Goal: Task Accomplishment & Management: Complete application form

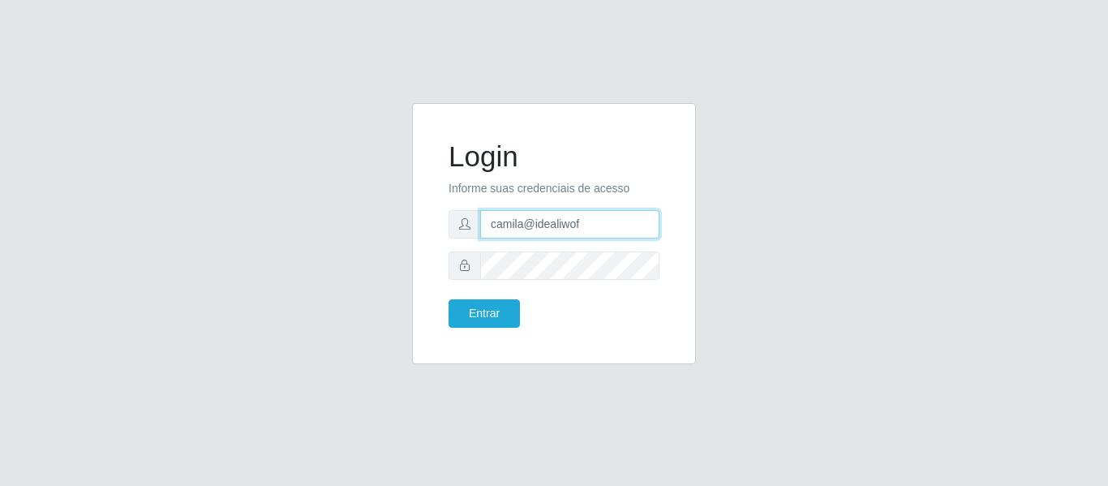
drag, startPoint x: 599, startPoint y: 224, endPoint x: 371, endPoint y: 196, distance: 228.8
click at [371, 196] on div "Login Informe suas credenciais de acesso camila@idealiwof Entrar" at bounding box center [554, 243] width 925 height 281
type input "camilaleite@clan"
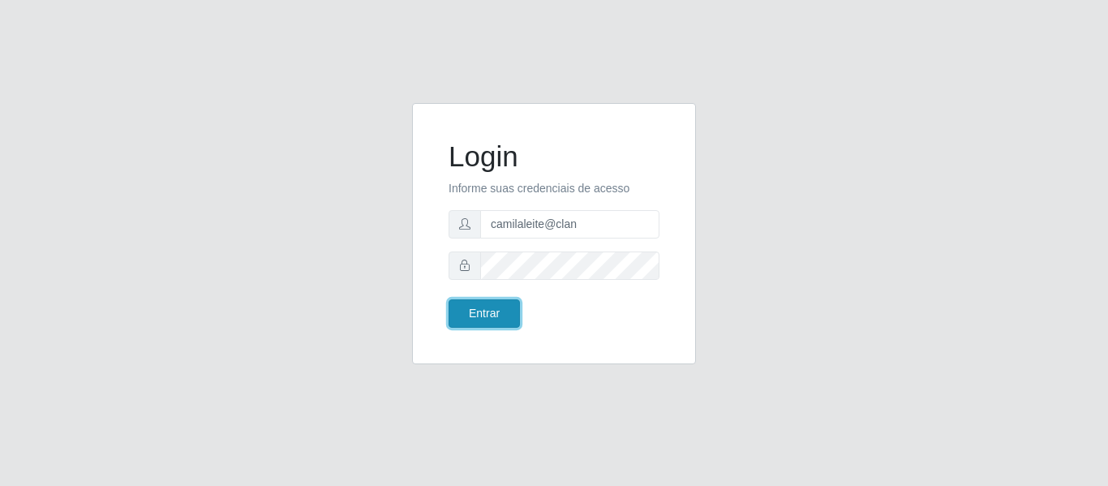
click at [491, 325] on button "Entrar" at bounding box center [484, 313] width 71 height 28
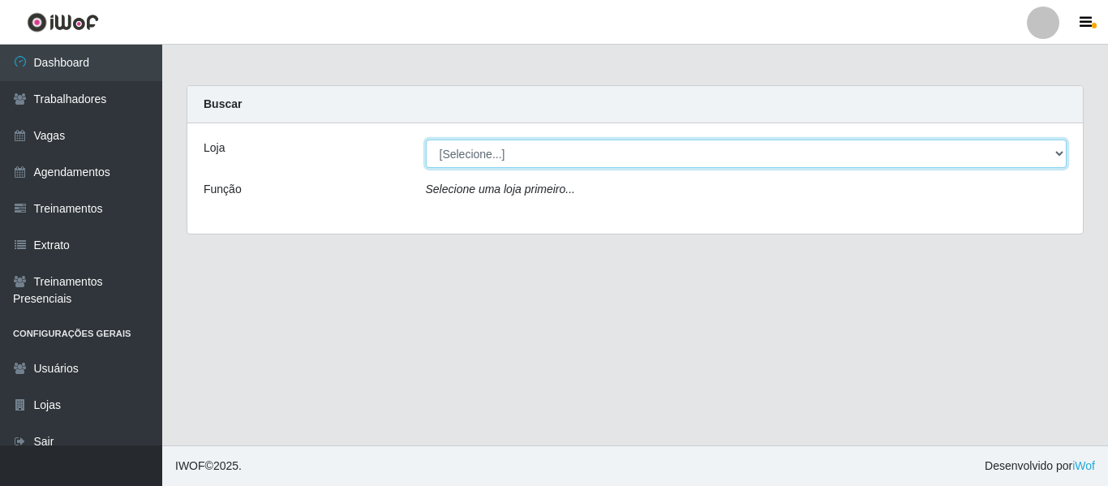
click at [492, 144] on select "[Selecione...] Leite Clan - Bayeux" at bounding box center [747, 153] width 642 height 28
select select "452"
click at [426, 139] on select "[Selecione...] Leite Clan - Bayeux" at bounding box center [747, 153] width 642 height 28
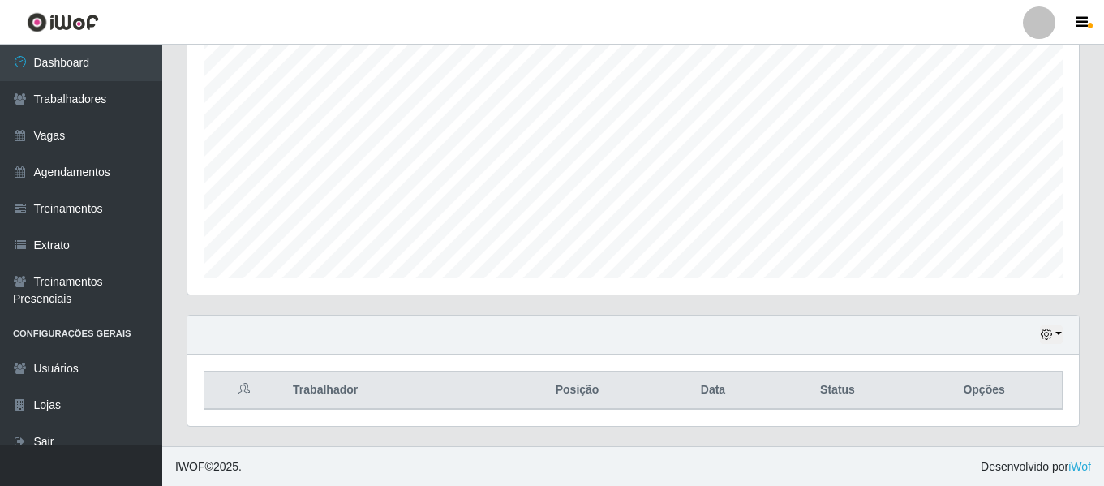
scroll to position [303, 0]
click at [1055, 329] on button "button" at bounding box center [1051, 333] width 23 height 19
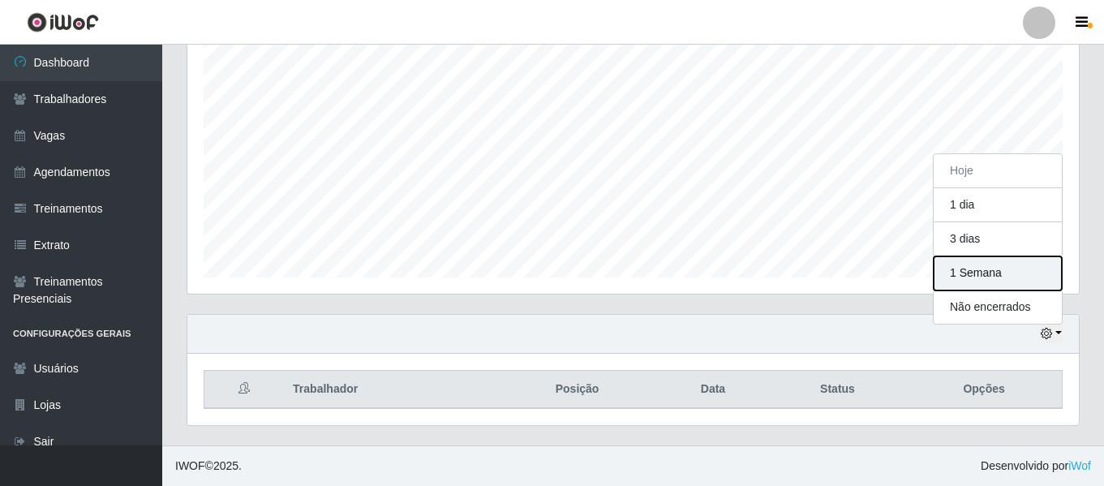
click at [988, 275] on button "1 Semana" at bounding box center [998, 273] width 128 height 34
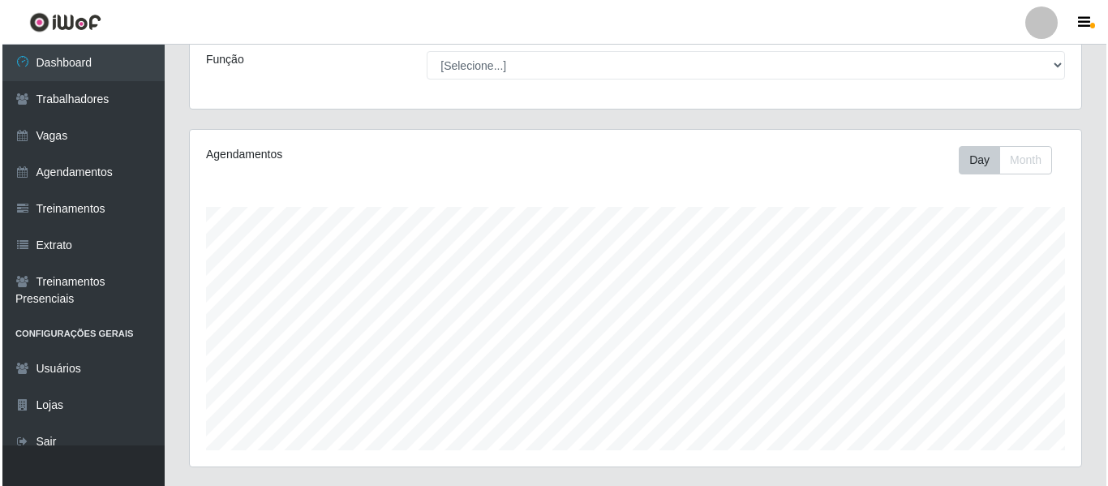
scroll to position [0, 0]
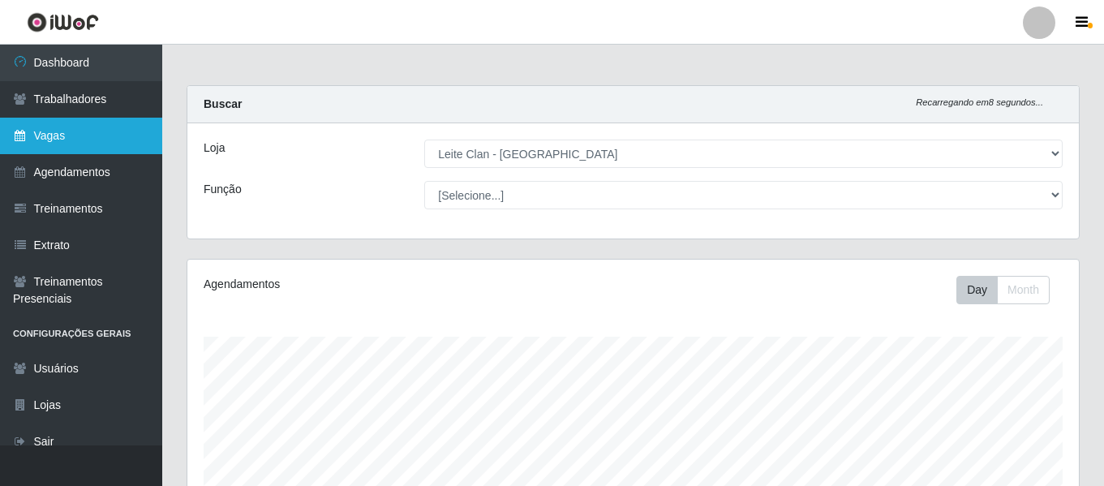
click at [63, 141] on link "Vagas" at bounding box center [81, 136] width 162 height 36
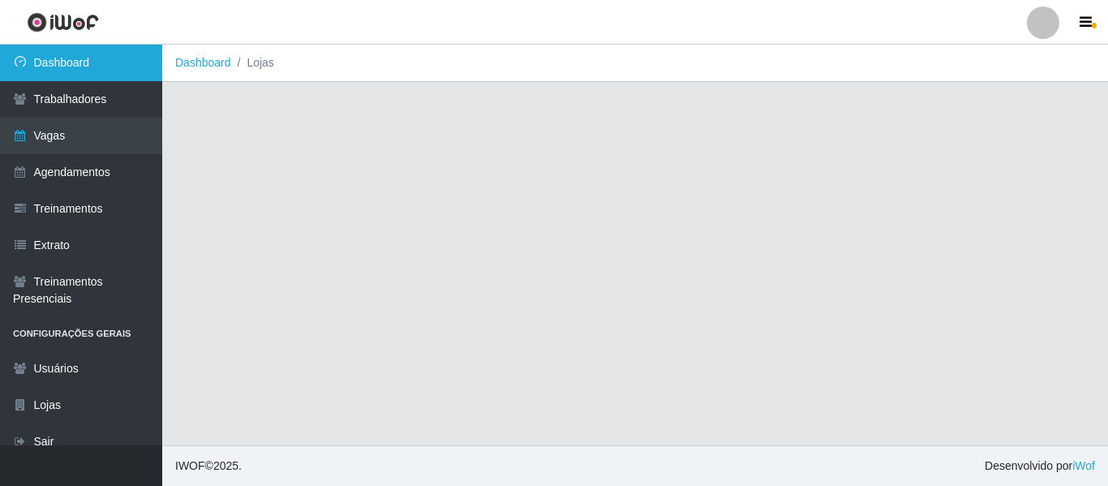
click at [119, 62] on link "Dashboard" at bounding box center [81, 63] width 162 height 36
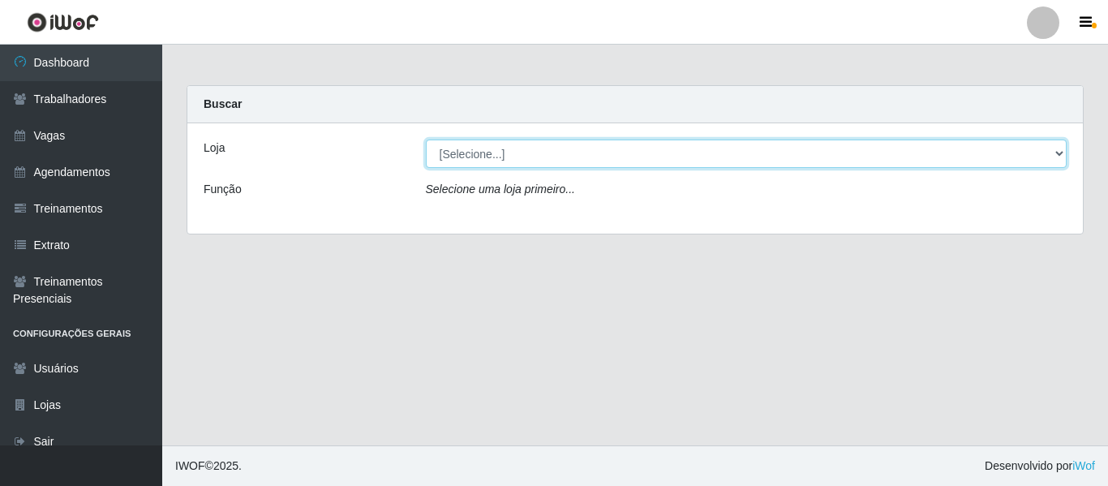
click at [524, 154] on select "[Selecione...] Leite Clan - Bayeux" at bounding box center [747, 153] width 642 height 28
select select "452"
click at [426, 139] on select "[Selecione...] Leite Clan - Bayeux" at bounding box center [747, 153] width 642 height 28
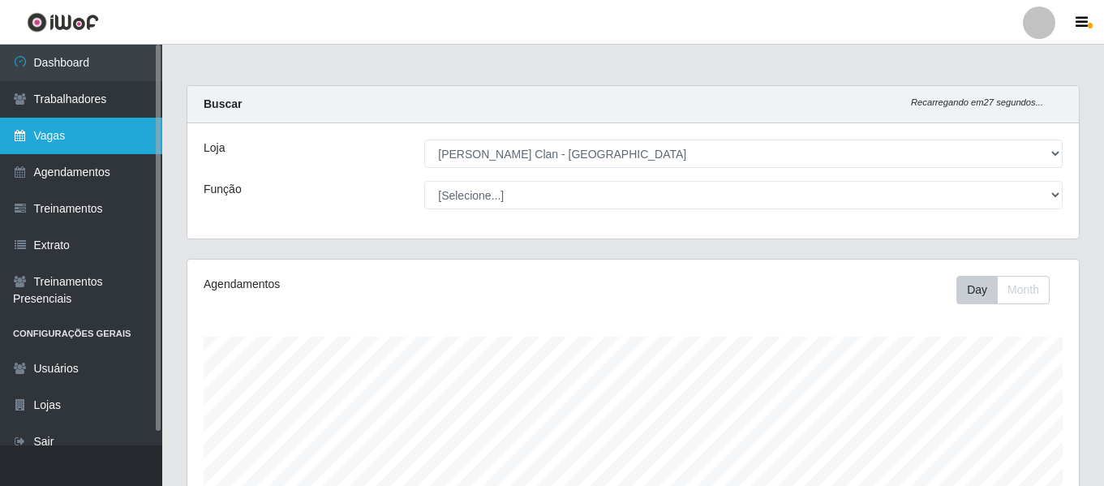
click at [80, 139] on link "Vagas" at bounding box center [81, 136] width 162 height 36
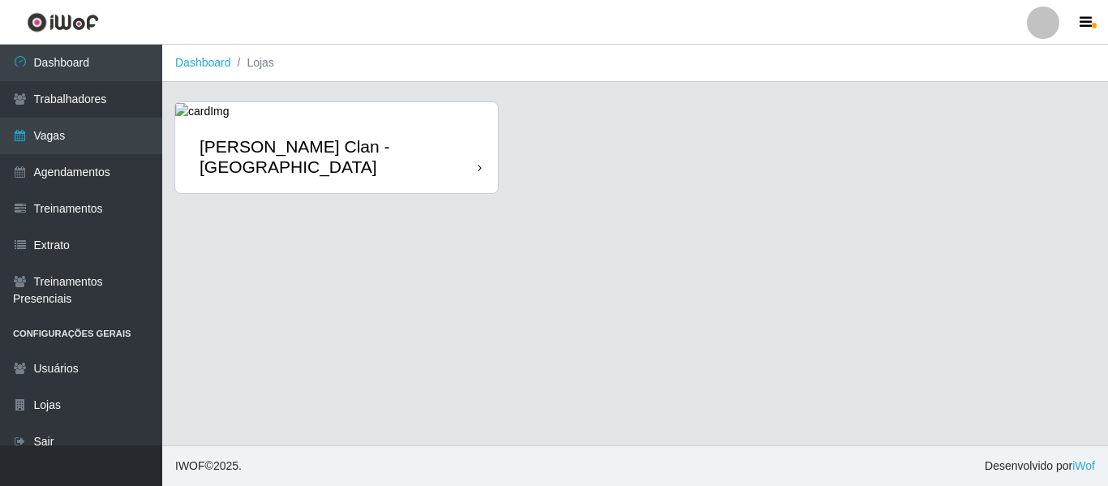
click at [249, 151] on div "Leite Clan - Bayeux" at bounding box center [339, 156] width 278 height 41
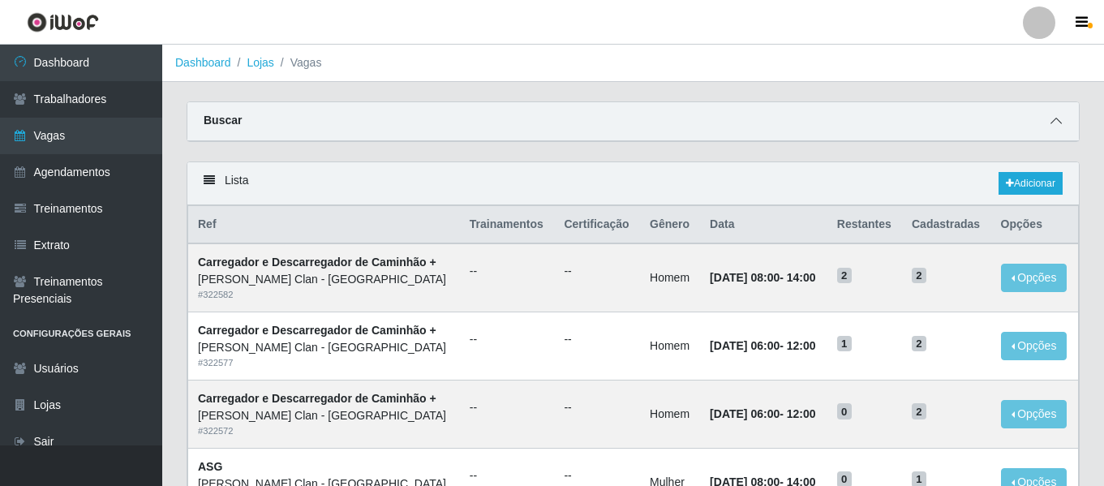
click at [1063, 126] on span at bounding box center [1055, 121] width 19 height 19
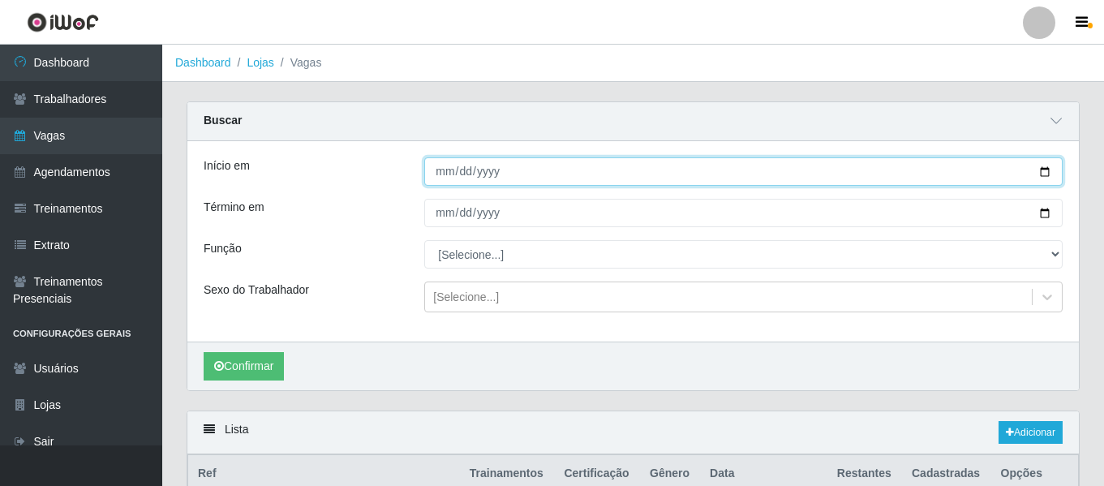
click at [440, 178] on input "Início em" at bounding box center [743, 171] width 638 height 28
type input "2025-08-01"
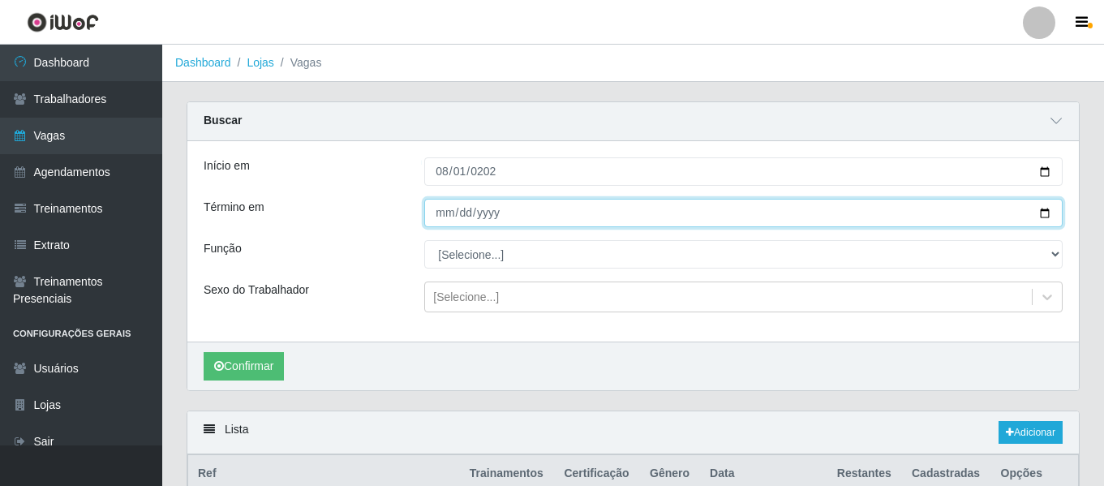
click at [440, 208] on input "Término em" at bounding box center [743, 213] width 638 height 28
type input "2025-08-31"
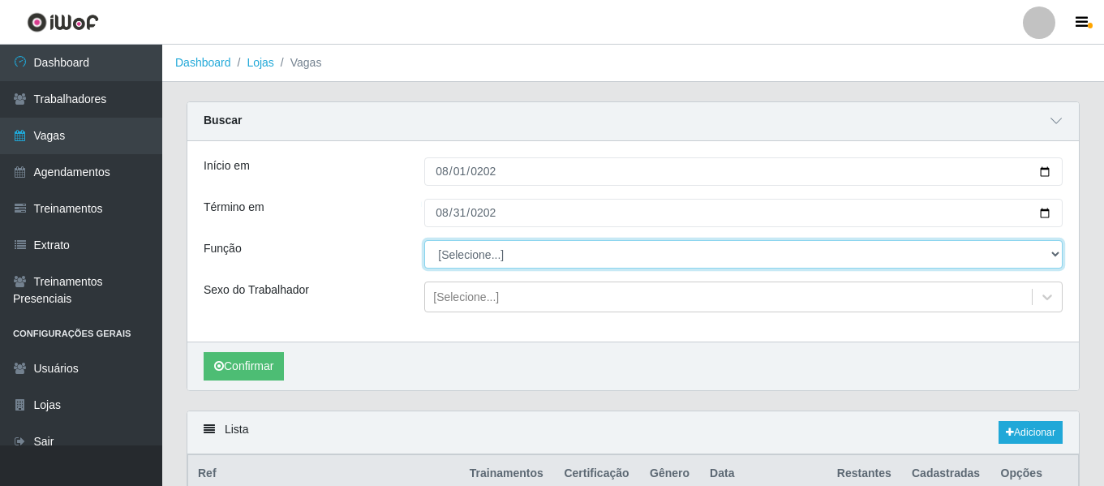
click at [464, 254] on select "[Selecione...] ASG ASG + Carregador e Descarregador de Caminhão Carregador e De…" at bounding box center [743, 254] width 638 height 28
click at [424, 241] on select "[Selecione...] ASG ASG + Carregador e Descarregador de Caminhão Carregador e De…" at bounding box center [743, 254] width 638 height 28
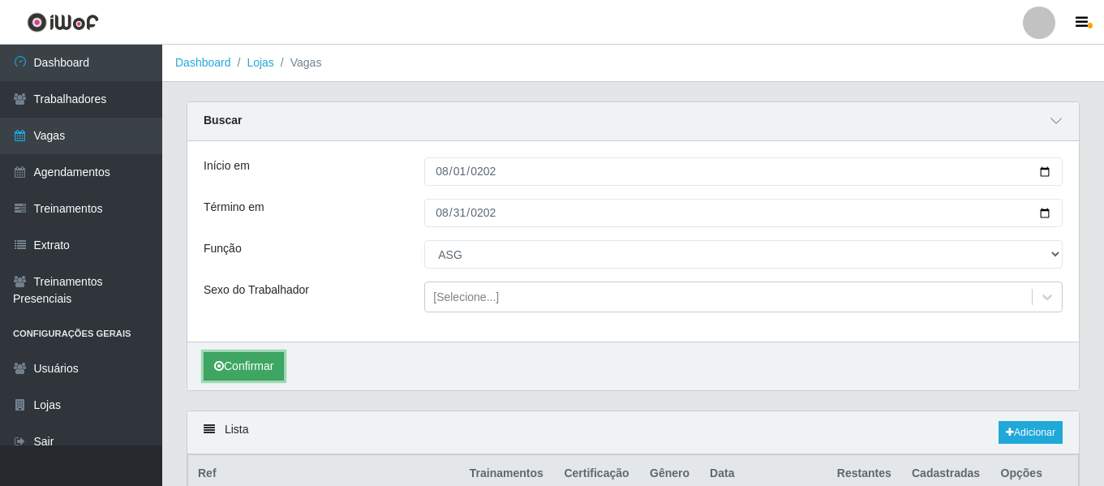
click at [255, 363] on button "Confirmar" at bounding box center [244, 366] width 80 height 28
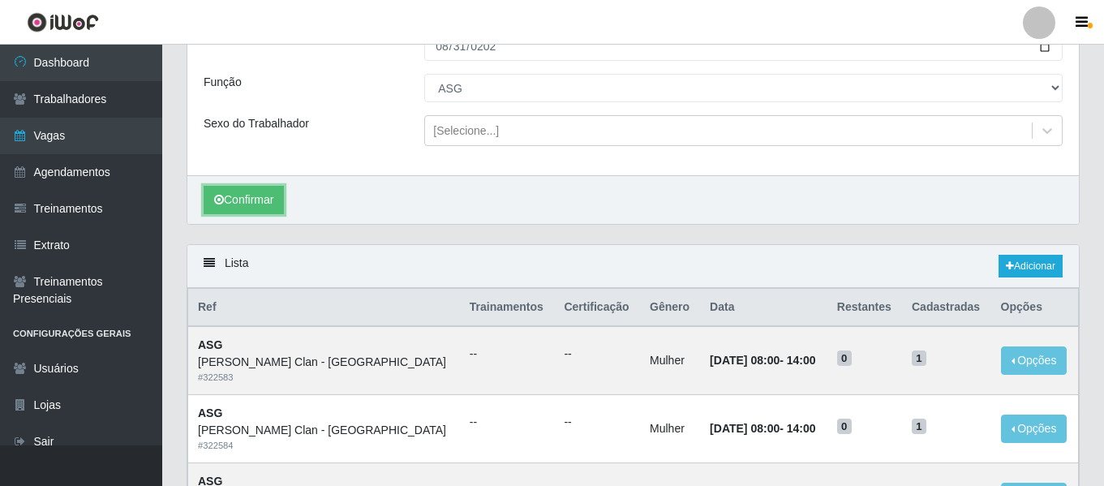
scroll to position [160, 0]
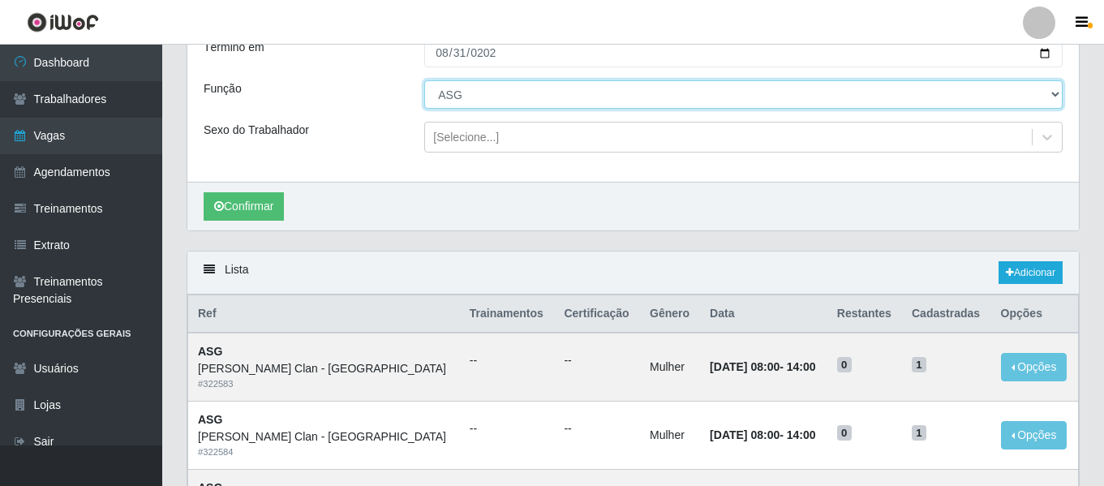
drag, startPoint x: 475, startPoint y: 95, endPoint x: 475, endPoint y: 105, distance: 10.5
click at [475, 95] on select "[Selecione...] ASG ASG + Carregador e Descarregador de Caminhão Carregador e De…" at bounding box center [743, 94] width 638 height 28
click at [424, 81] on select "[Selecione...] ASG ASG + Carregador e Descarregador de Caminhão Carregador e De…" at bounding box center [743, 94] width 638 height 28
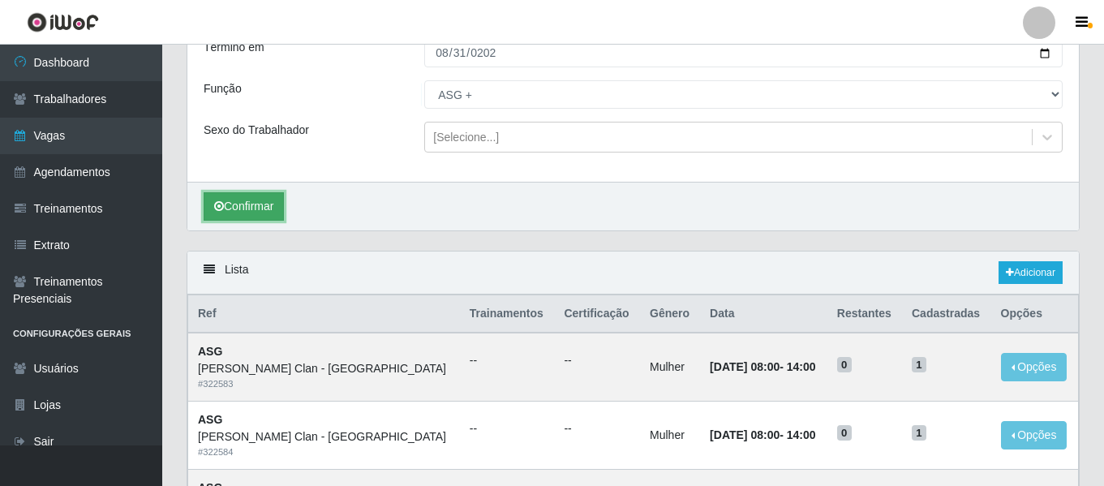
click at [244, 199] on button "Confirmar" at bounding box center [244, 206] width 80 height 28
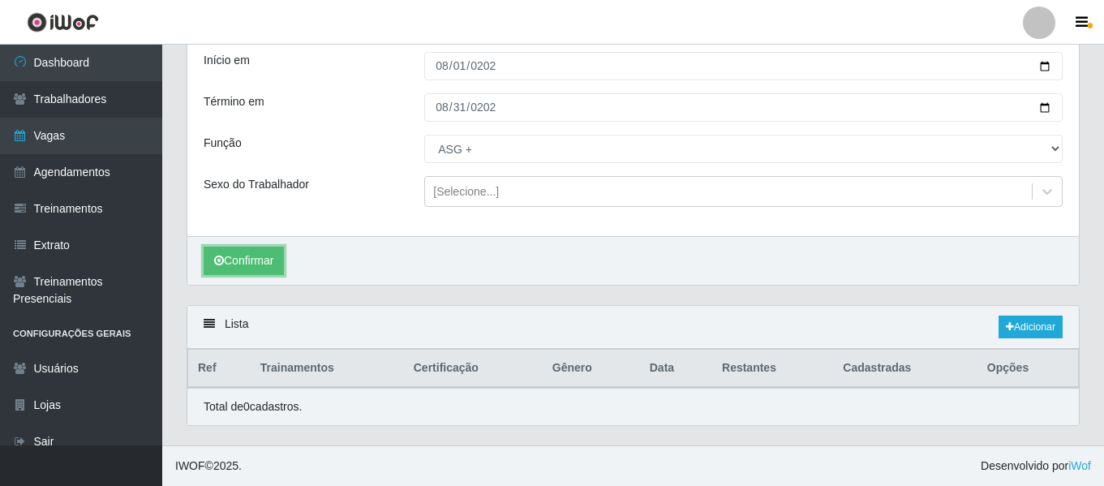
scroll to position [25, 0]
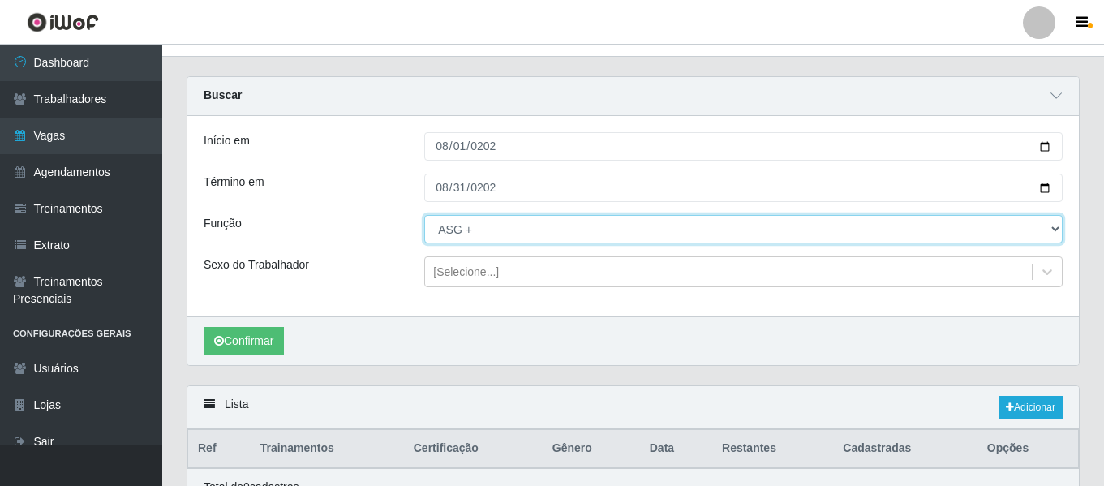
click at [466, 234] on select "[Selecione...] ASG ASG + Carregador e Descarregador de Caminhão Carregador e De…" at bounding box center [743, 229] width 638 height 28
select select "16"
click at [424, 216] on select "[Selecione...] ASG ASG + Carregador e Descarregador de Caminhão Carregador e De…" at bounding box center [743, 229] width 638 height 28
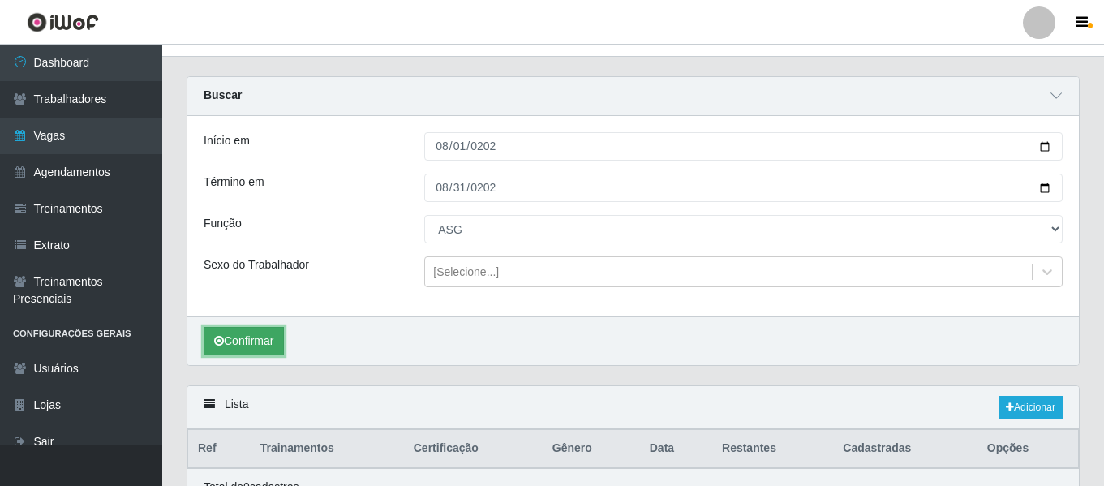
click at [219, 337] on icon "submit" at bounding box center [219, 340] width 10 height 11
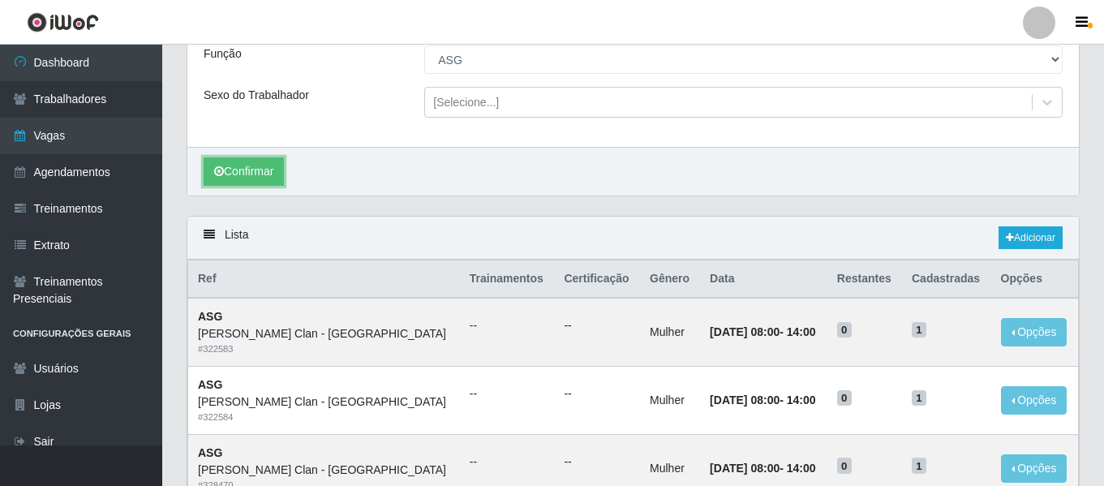
scroll to position [322, 0]
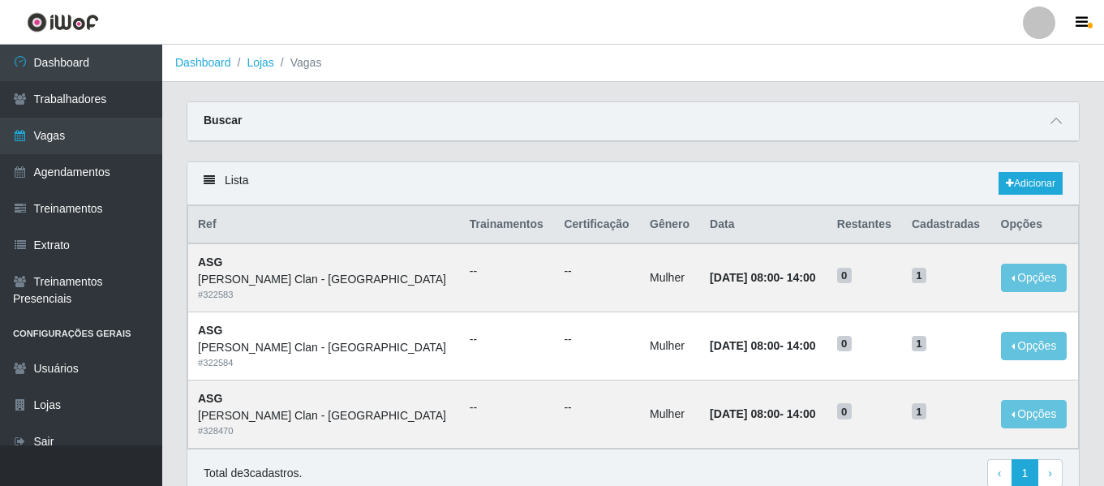
scroll to position [73, 0]
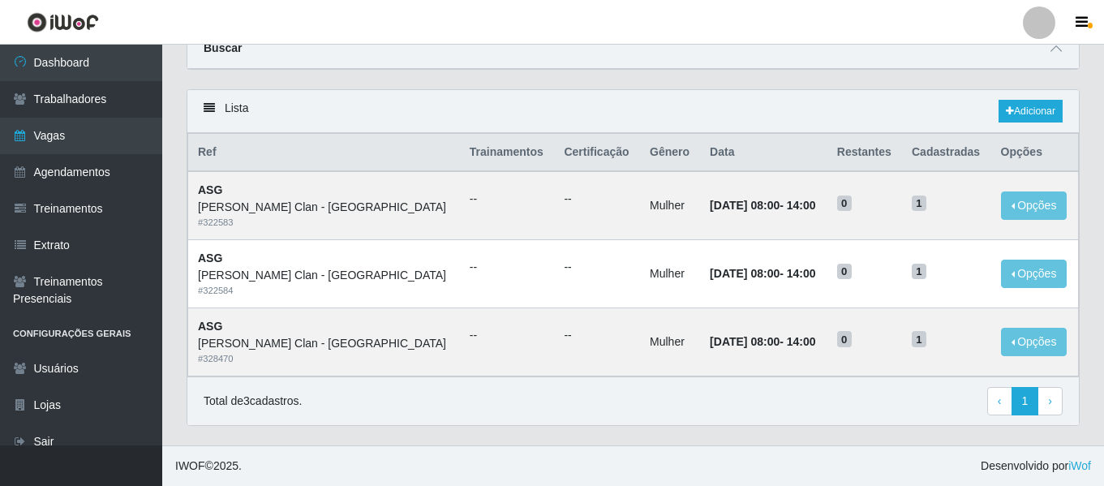
click at [1019, 18] on link at bounding box center [1039, 22] width 49 height 32
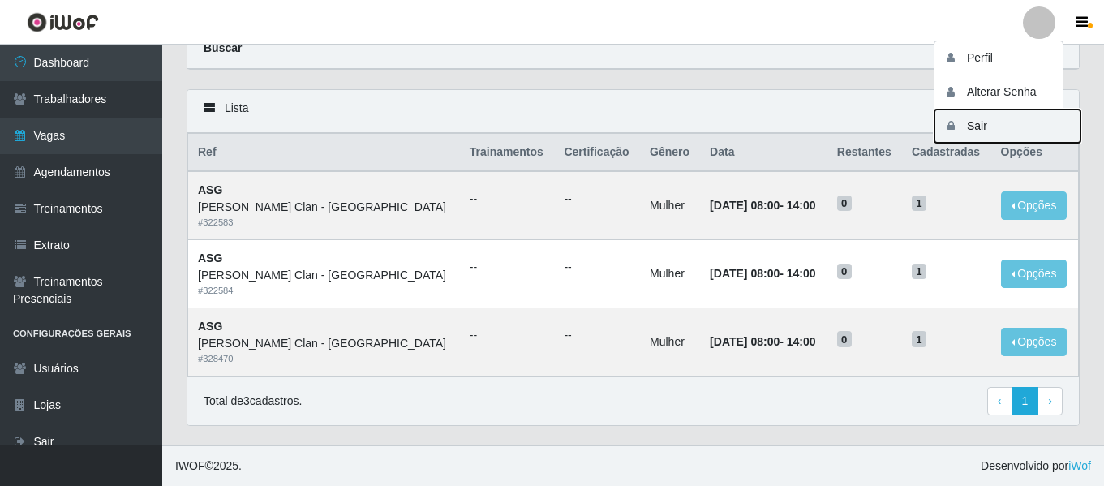
click at [987, 118] on button "Sair" at bounding box center [1007, 125] width 146 height 33
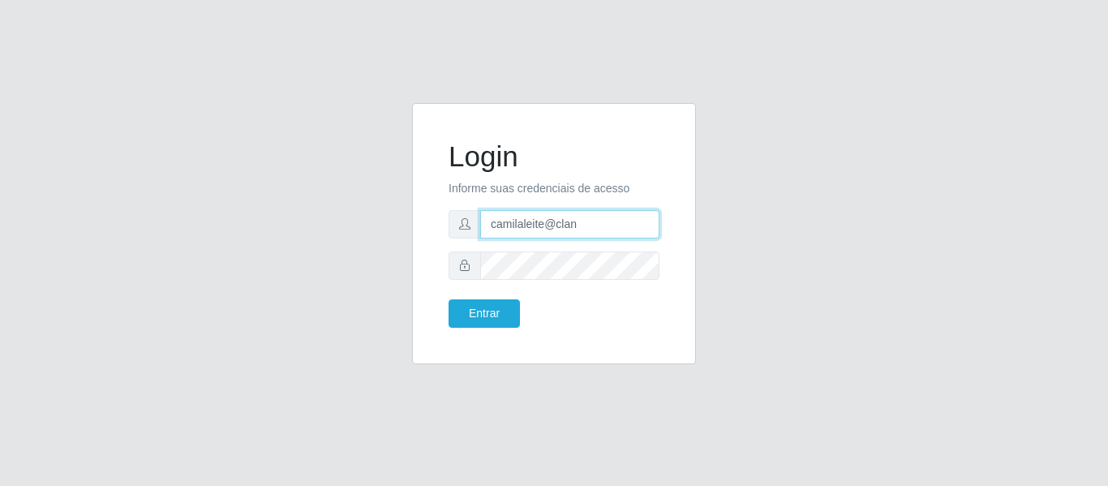
drag, startPoint x: 610, startPoint y: 227, endPoint x: 350, endPoint y: 189, distance: 262.3
click at [355, 191] on div "Login Informe suas credenciais de acesso camilaleite@clan Entrar" at bounding box center [554, 243] width 925 height 281
type input "camila@edilicya"
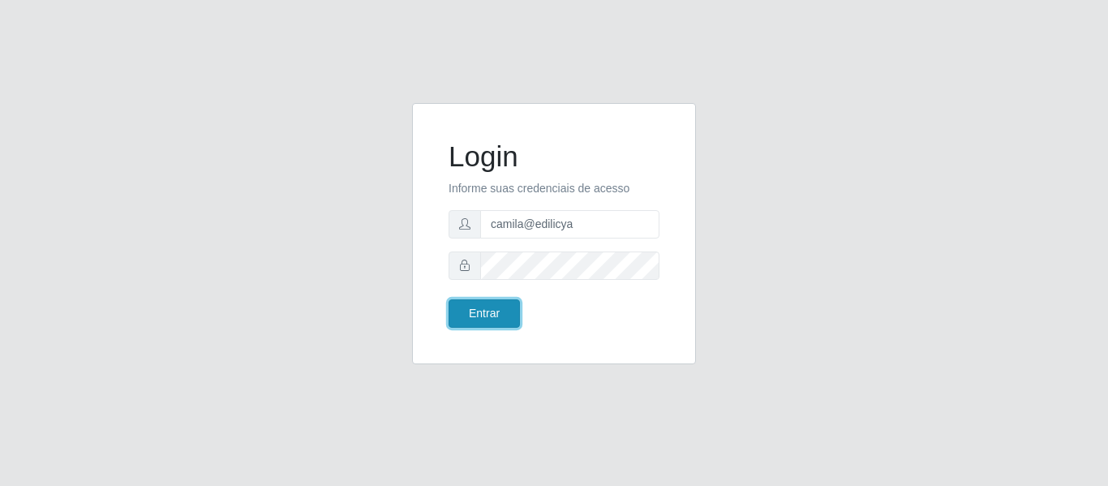
click at [497, 313] on button "Entrar" at bounding box center [484, 313] width 71 height 28
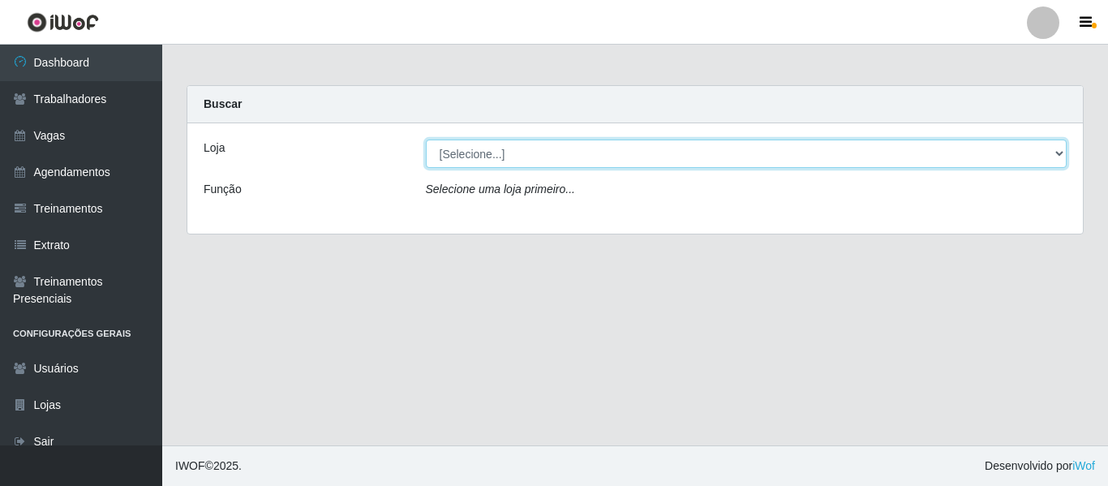
click at [479, 139] on select "[Selecione...] Edilicya Supermercado" at bounding box center [747, 153] width 642 height 28
select select "460"
click at [426, 139] on select "[Selecione...] Edilicya Supermercado" at bounding box center [747, 153] width 642 height 28
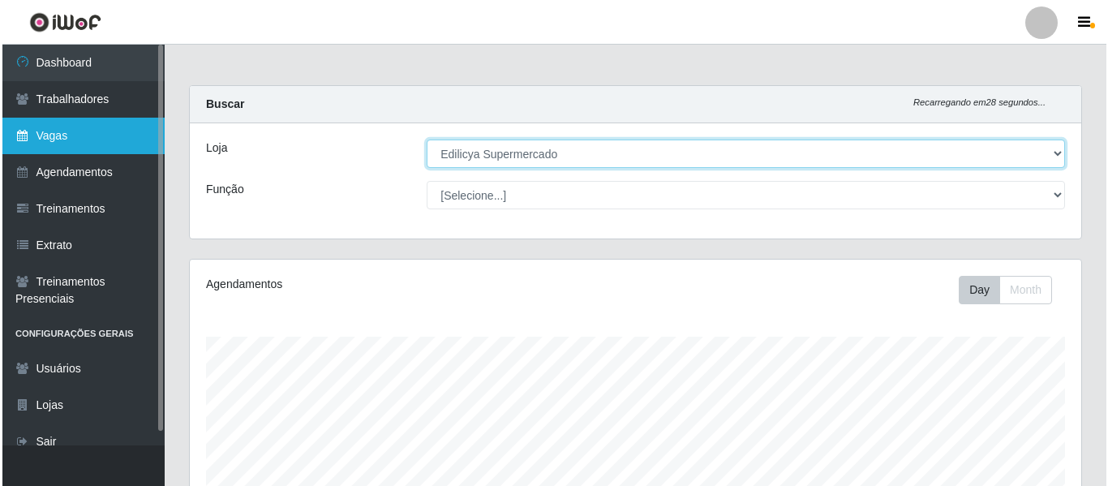
scroll to position [337, 891]
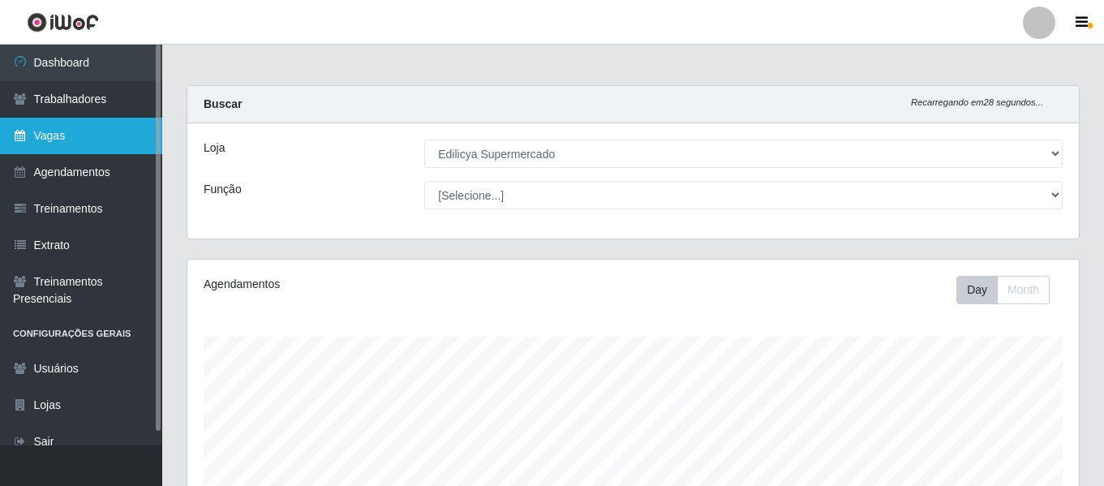
click at [116, 137] on link "Vagas" at bounding box center [81, 136] width 162 height 36
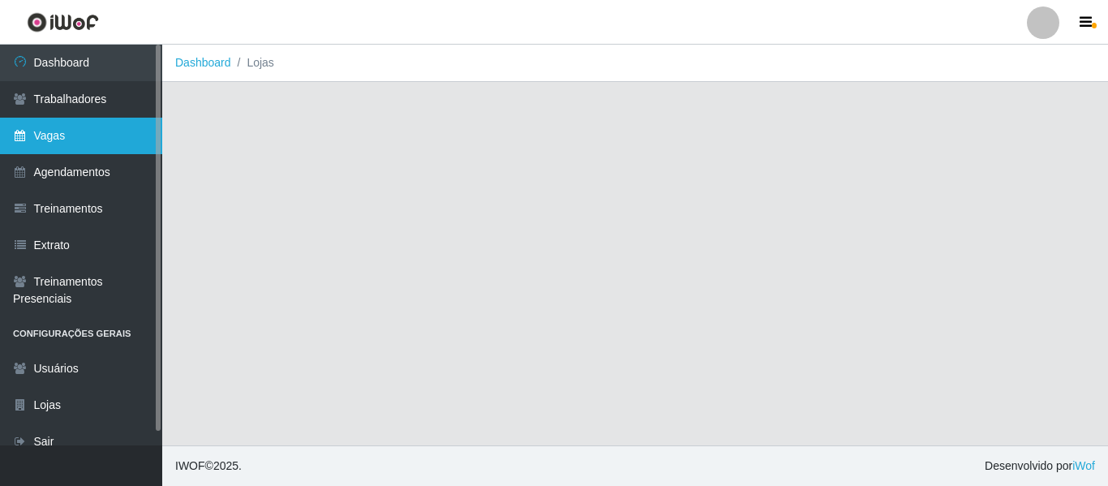
click at [104, 141] on link "Vagas" at bounding box center [81, 136] width 162 height 36
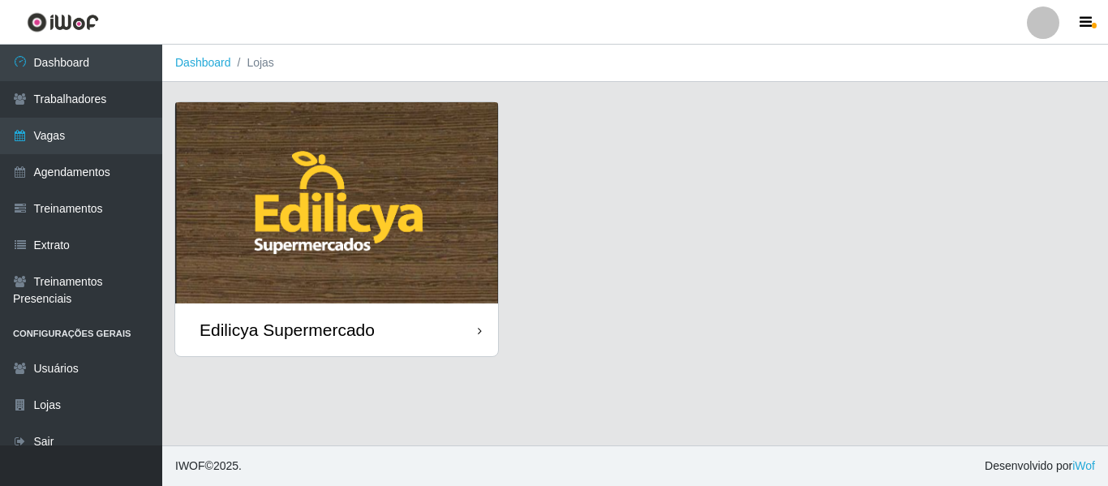
click at [355, 268] on img at bounding box center [336, 202] width 323 height 201
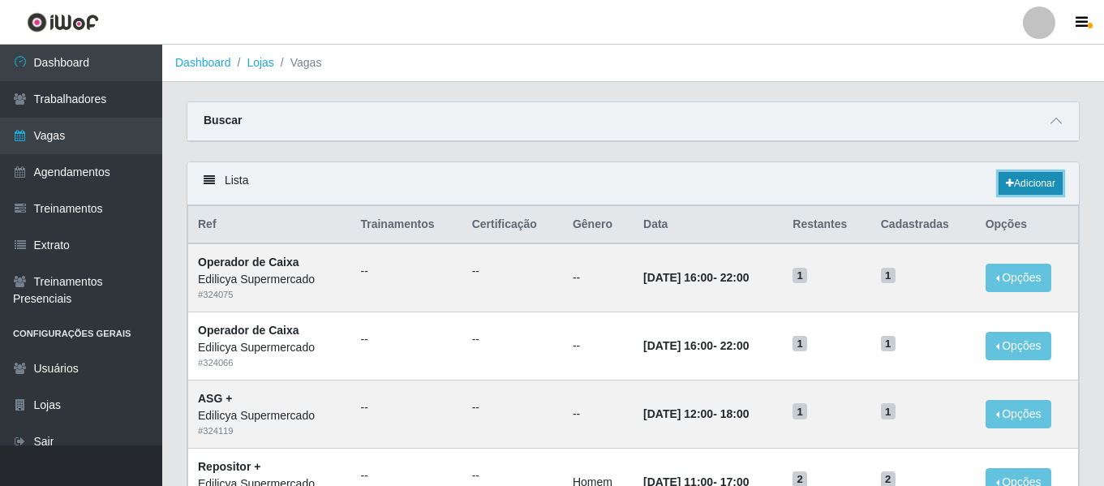
click at [1049, 185] on link "Adicionar" at bounding box center [1030, 183] width 64 height 23
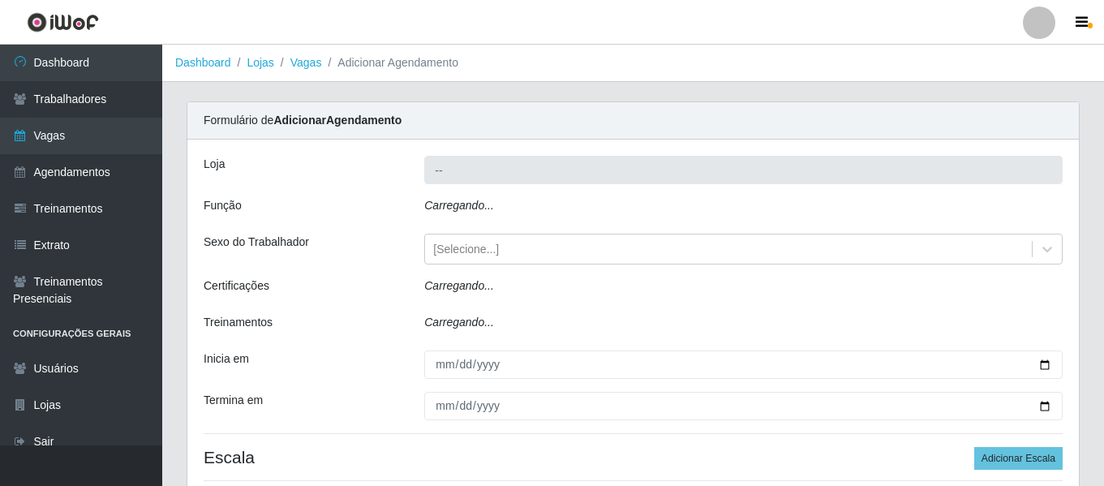
type input "Edilicya Supermercado"
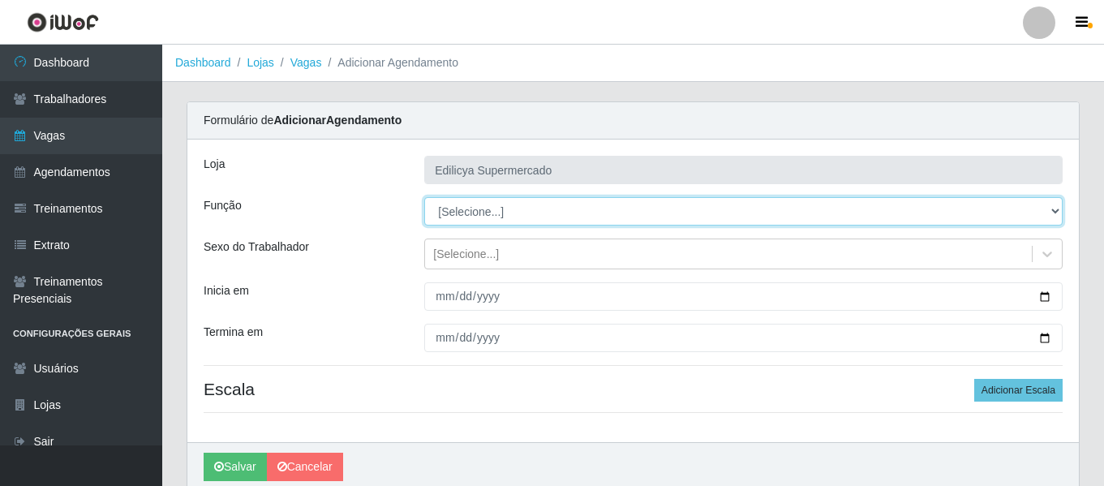
click at [563, 208] on select "[Selecione...] ASG ASG + ASG ++ Auxiliar de Estacionamento Auxiliar de Estacion…" at bounding box center [743, 211] width 638 height 28
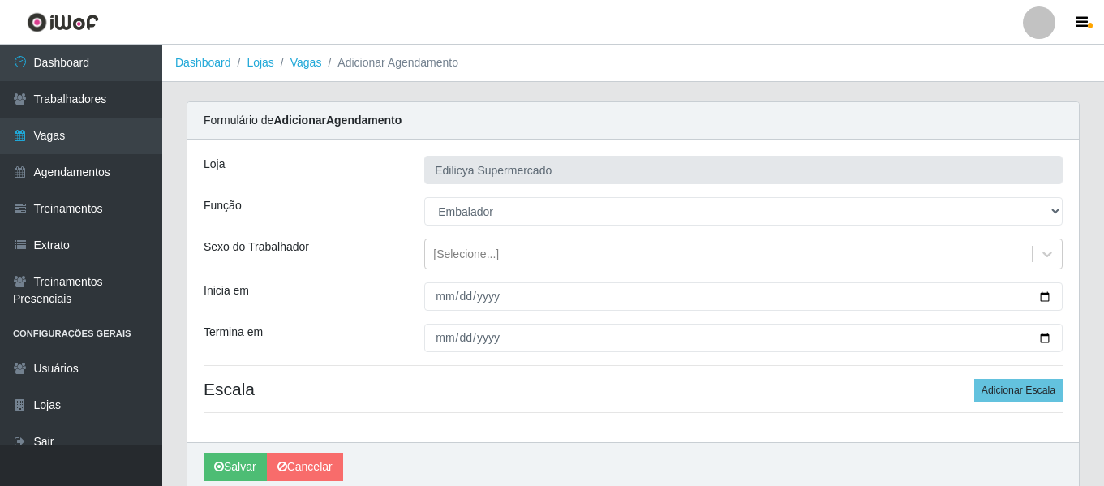
click at [388, 185] on div "Loja Edilicya Supermercado Função [Selecione...] ASG ASG + ASG ++ Auxiliar de E…" at bounding box center [632, 290] width 891 height 303
click at [516, 251] on div "[Selecione...]" at bounding box center [728, 254] width 607 height 27
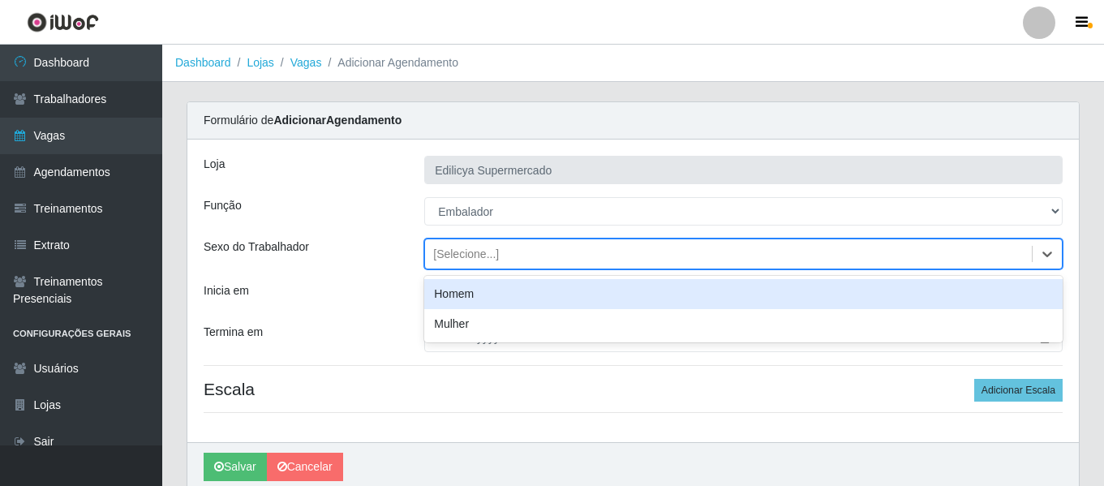
click at [516, 251] on div "[Selecione...]" at bounding box center [728, 254] width 607 height 27
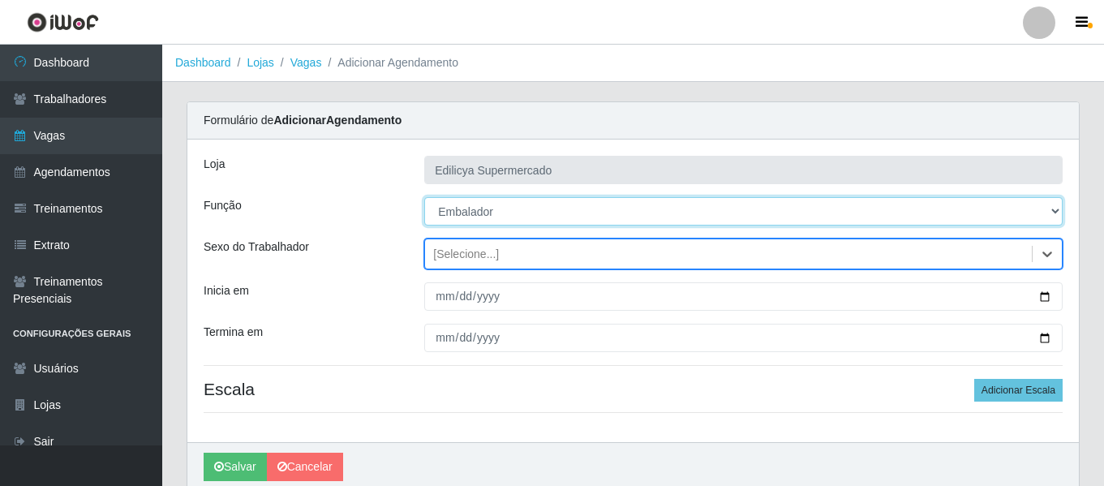
click at [504, 208] on select "[Selecione...] ASG ASG + ASG ++ Auxiliar de Estacionamento Auxiliar de Estacion…" at bounding box center [743, 211] width 638 height 28
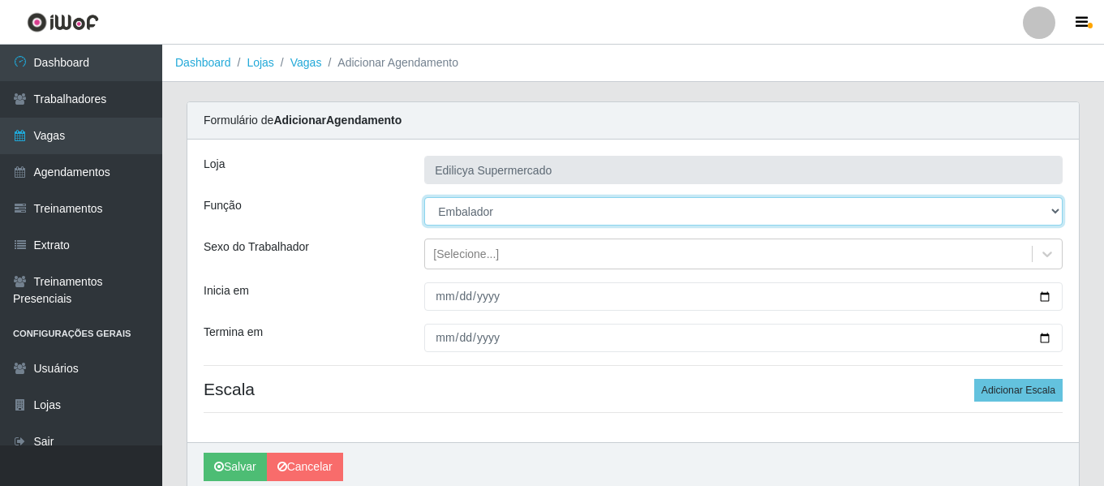
select select "123"
click at [424, 197] on select "[Selecione...] ASG ASG + ASG ++ Auxiliar de Estacionamento Auxiliar de Estacion…" at bounding box center [743, 211] width 638 height 28
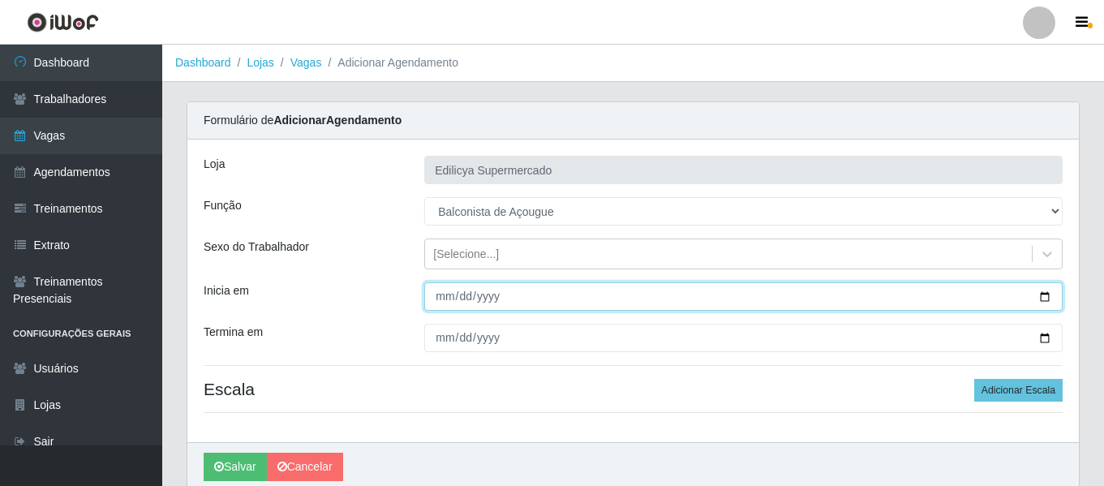
click at [440, 290] on input "Inicia em" at bounding box center [743, 296] width 638 height 28
type input "0200-08-14"
type input "[DATE]"
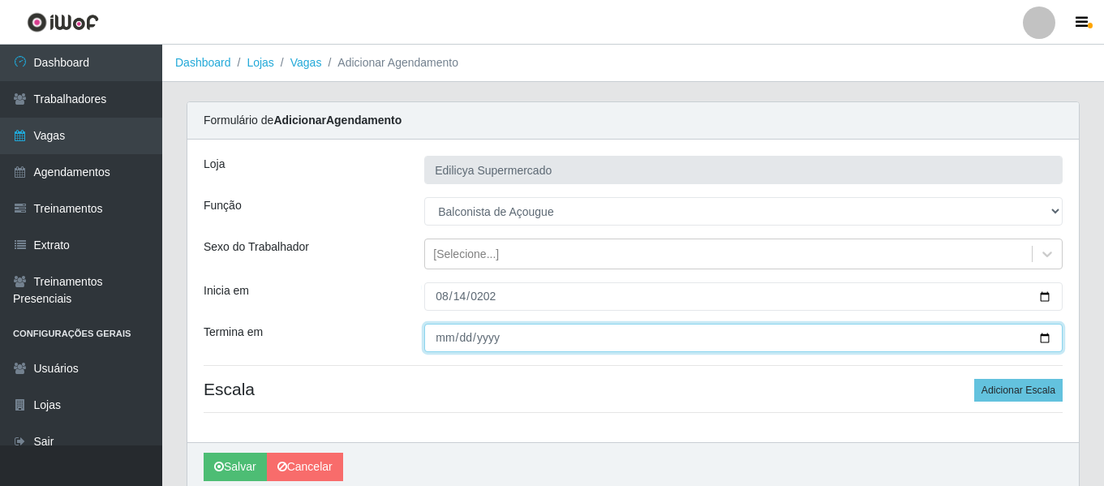
click at [443, 341] on input "Termina em" at bounding box center [743, 338] width 638 height 28
type input "[DATE]"
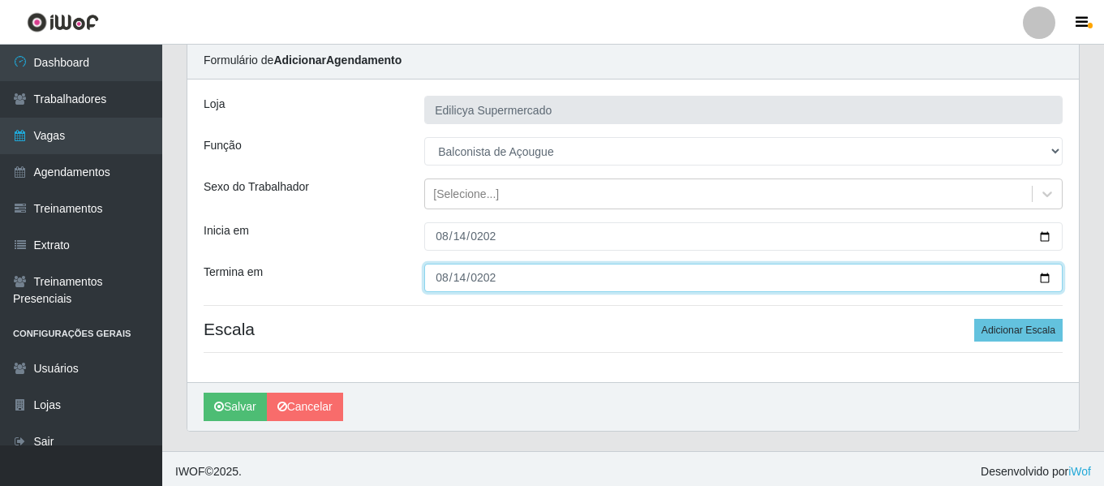
scroll to position [66, 0]
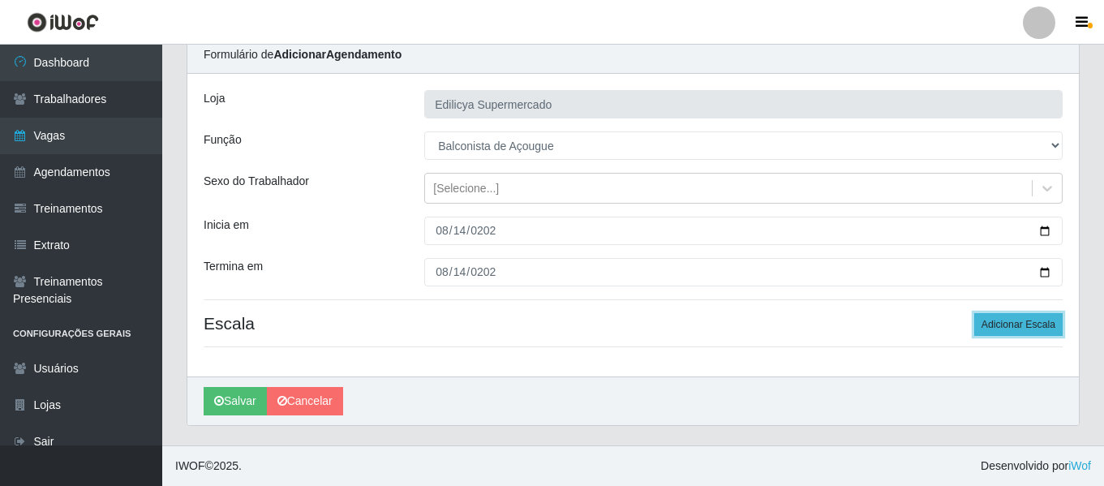
click at [996, 318] on button "Adicionar Escala" at bounding box center [1018, 324] width 88 height 23
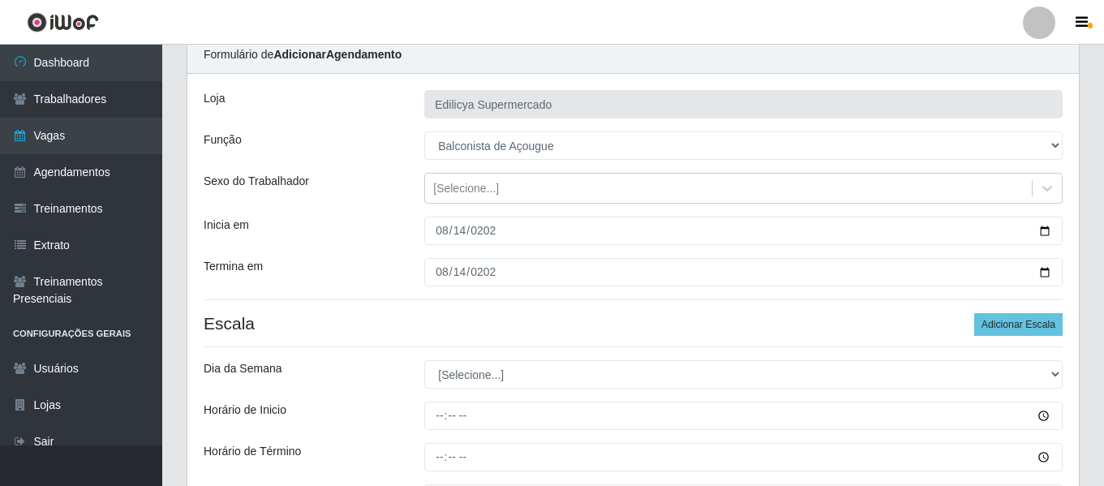
click at [1022, 306] on div "Loja Edilicya Supermercado Função [Selecione...] ASG ASG + ASG ++ Auxiliar de E…" at bounding box center [632, 315] width 891 height 482
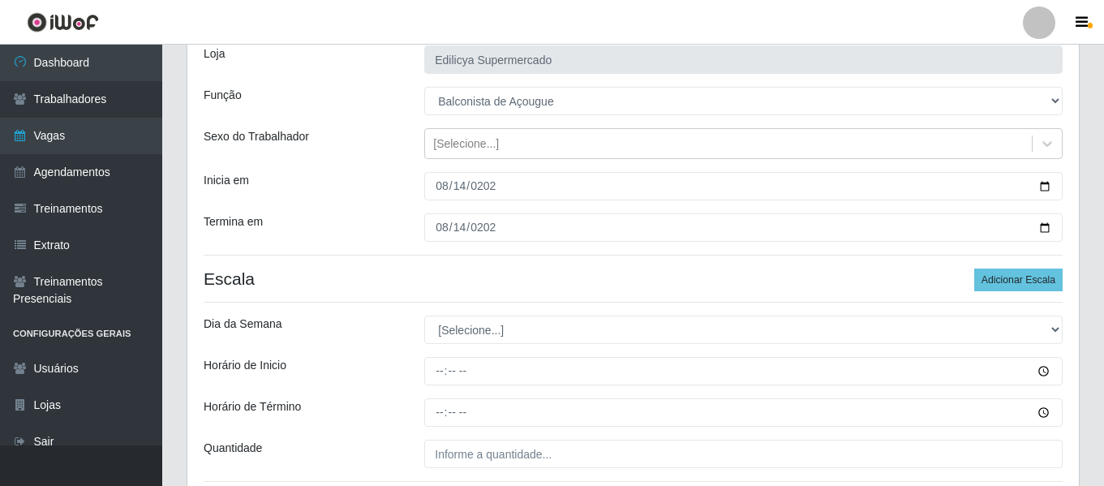
scroll to position [147, 0]
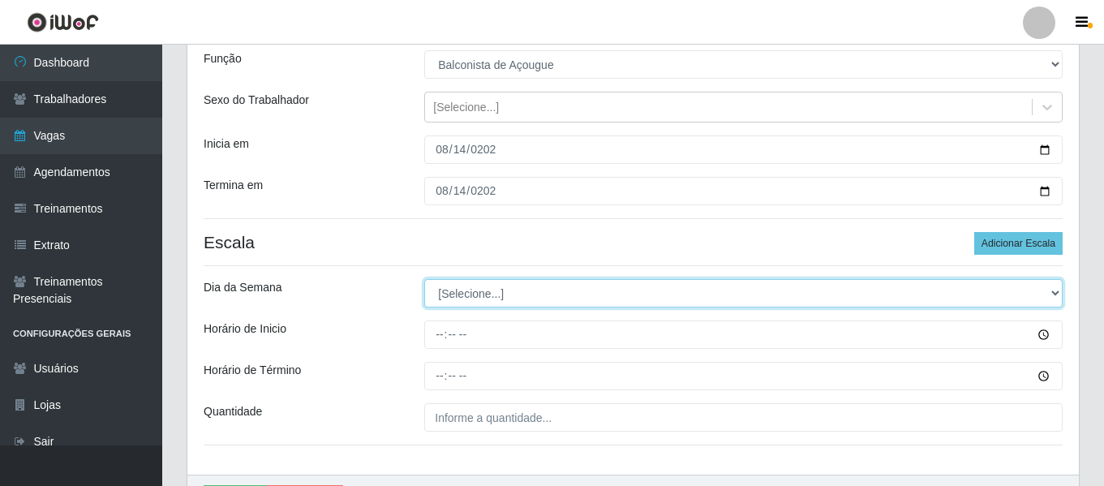
click at [498, 302] on select "[Selecione...] Segunda Terça Quarta Quinta Sexta Sábado Domingo" at bounding box center [743, 293] width 638 height 28
click at [504, 299] on select "[Selecione...] Segunda Terça Quarta Quinta Sexta Sábado Domingo" at bounding box center [743, 293] width 638 height 28
select select "4"
click at [424, 279] on select "[Selecione...] Segunda Terça Quarta Quinta Sexta Sábado Domingo" at bounding box center [743, 293] width 638 height 28
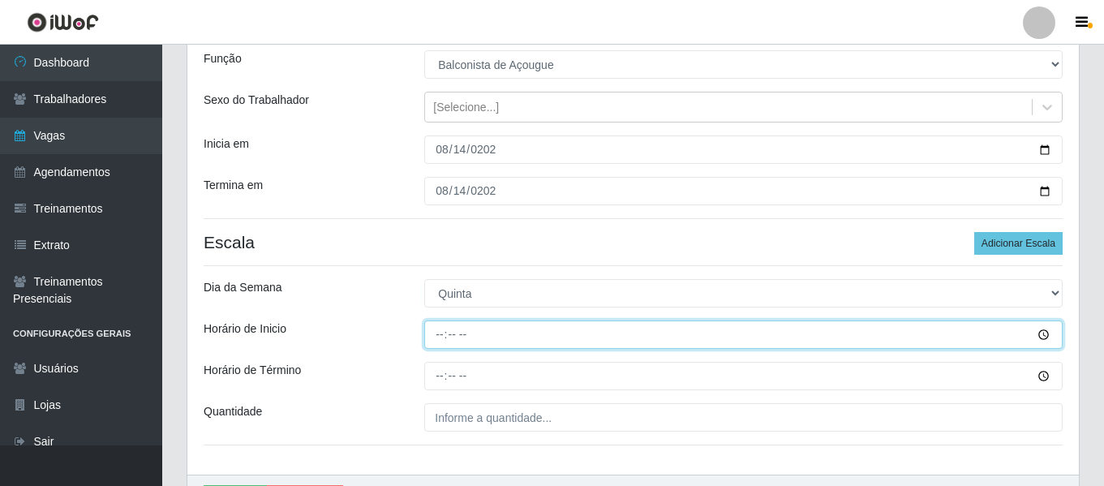
click at [437, 330] on input "Horário de Inicio" at bounding box center [743, 334] width 638 height 28
type input "08:00"
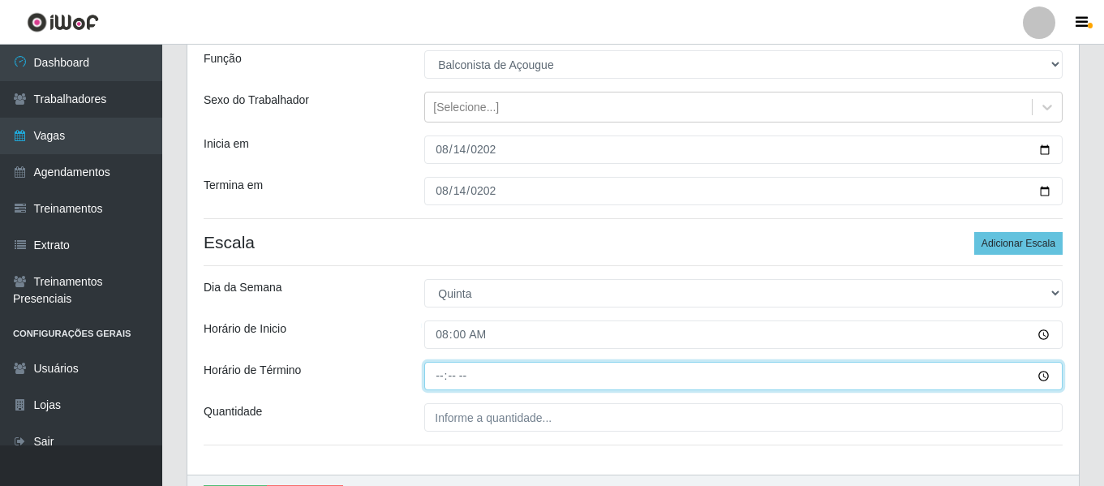
click at [444, 371] on input "Horário de Término" at bounding box center [743, 376] width 638 height 28
click at [449, 377] on input "11:00" at bounding box center [743, 376] width 638 height 28
click at [448, 376] on input "11:00" at bounding box center [743, 376] width 638 height 28
type input "14:00"
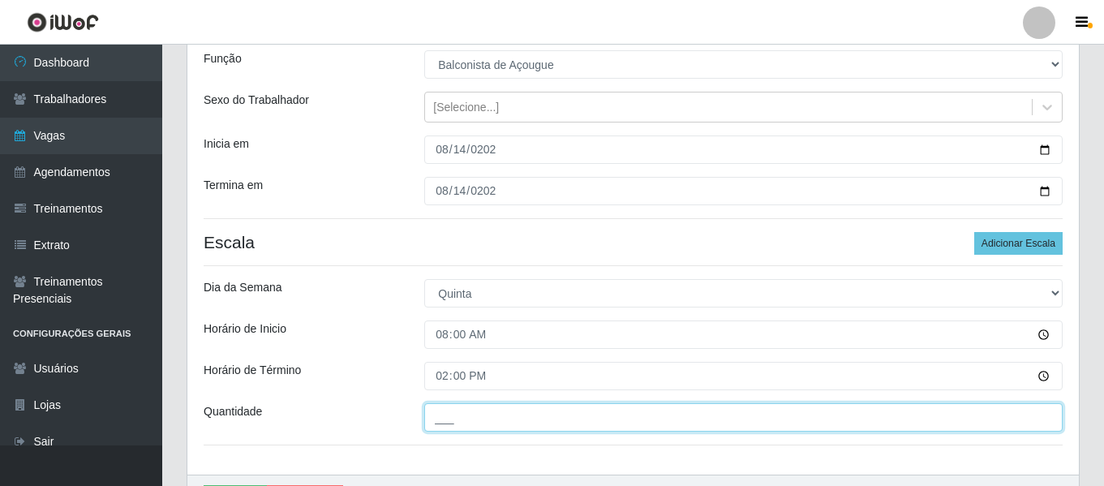
click at [484, 419] on input "___" at bounding box center [743, 417] width 638 height 28
type input "1__"
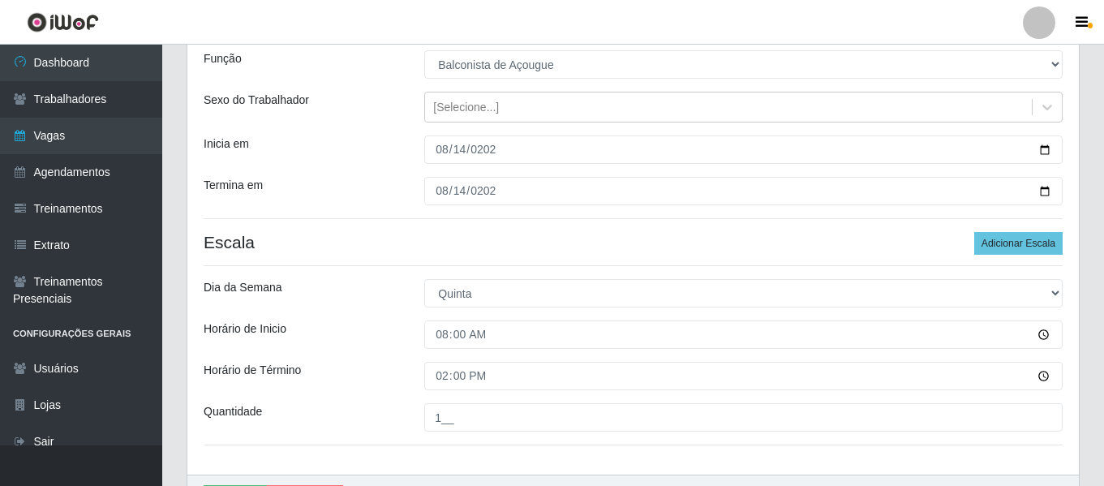
click at [342, 333] on div "Horário de Inicio" at bounding box center [301, 334] width 221 height 28
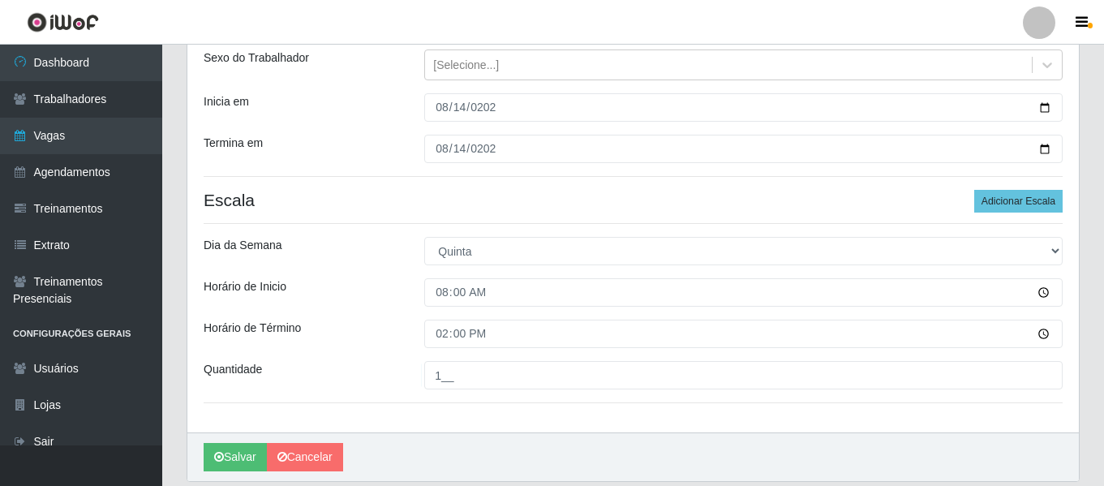
scroll to position [228, 0]
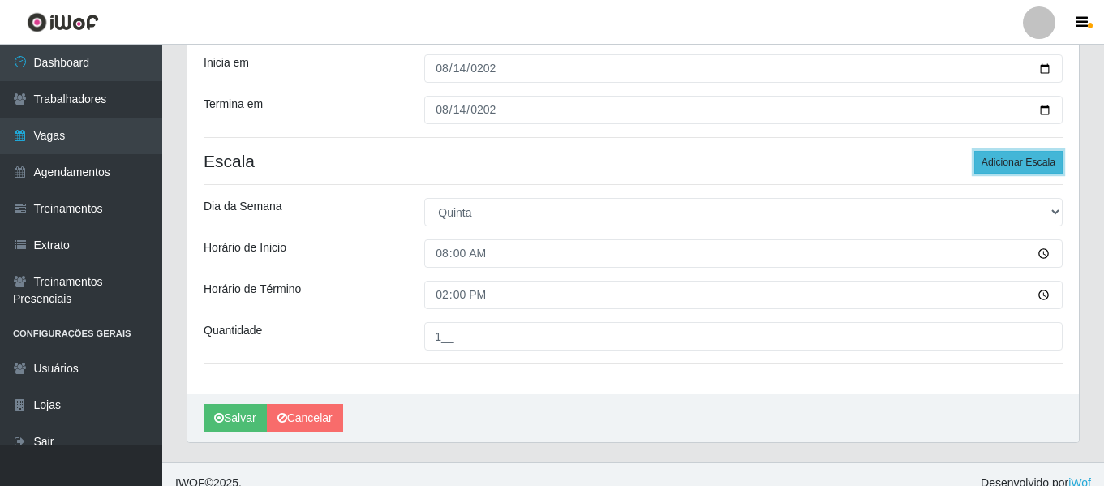
click at [1037, 155] on button "Adicionar Escala" at bounding box center [1018, 162] width 88 height 23
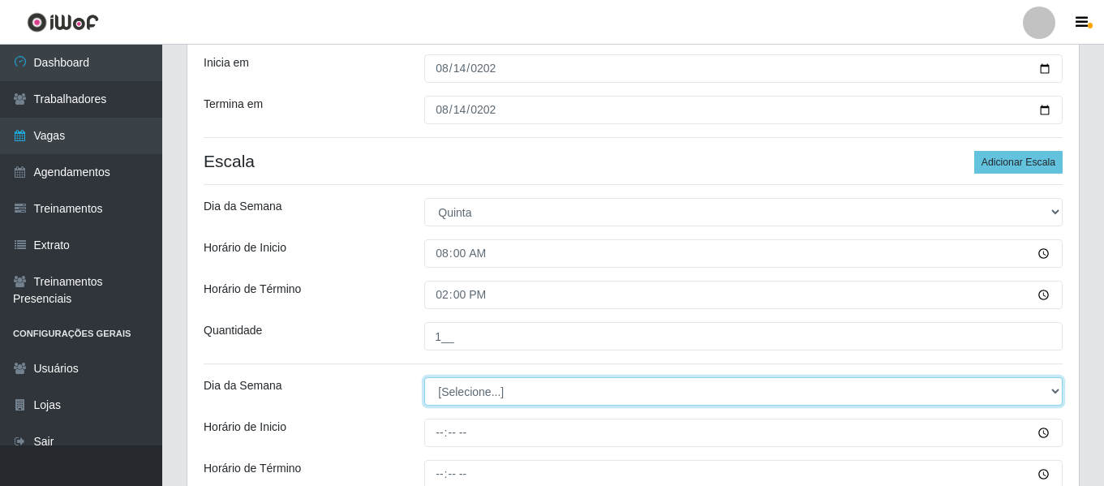
drag, startPoint x: 462, startPoint y: 381, endPoint x: 466, endPoint y: 390, distance: 9.5
click at [462, 381] on select "[Selecione...] Segunda Terça Quarta Quinta Sexta Sábado Domingo" at bounding box center [743, 391] width 638 height 28
select select "4"
click at [424, 377] on select "[Selecione...] Segunda Terça Quarta Quinta Sexta Sábado Domingo" at bounding box center [743, 391] width 638 height 28
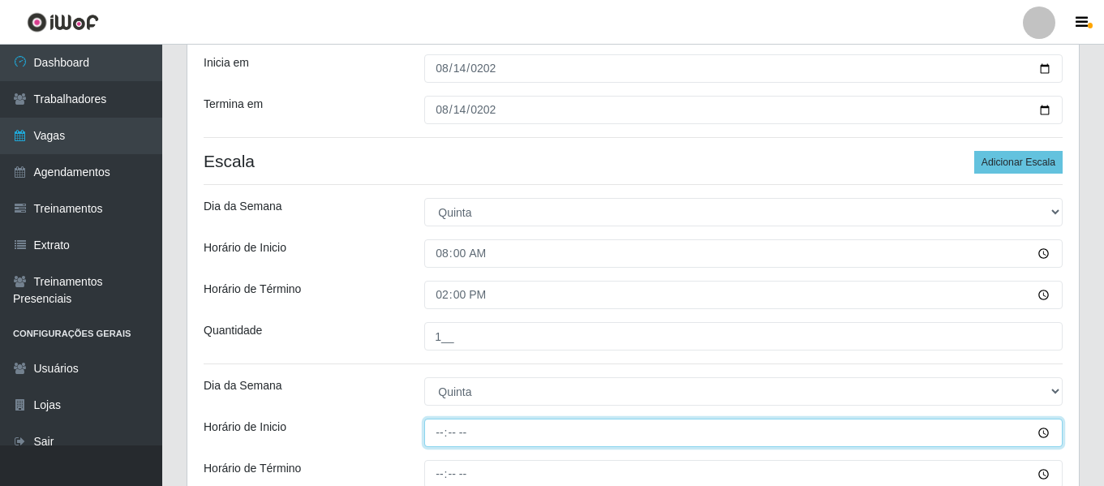
click at [440, 426] on input "Horário de Inicio" at bounding box center [743, 432] width 638 height 28
type input "15:00"
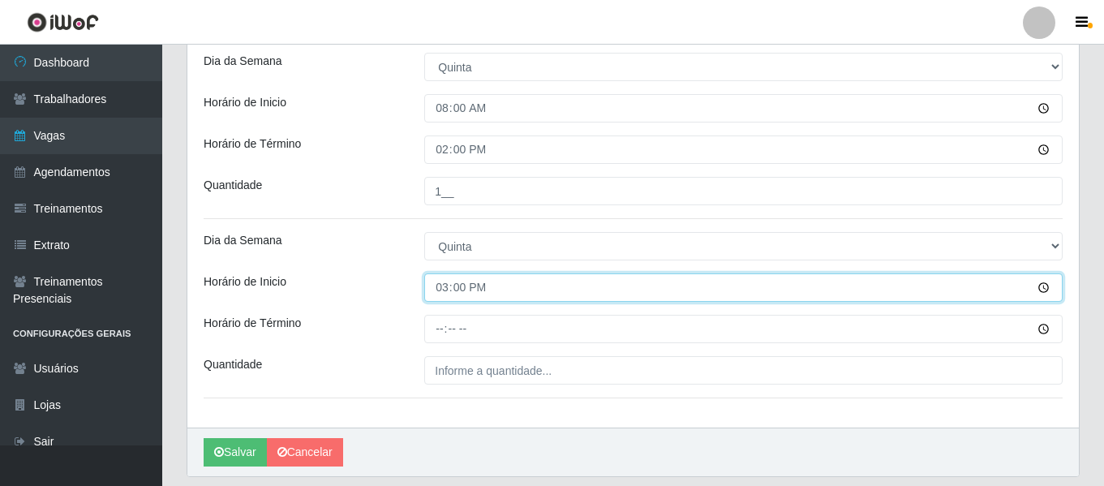
scroll to position [390, 0]
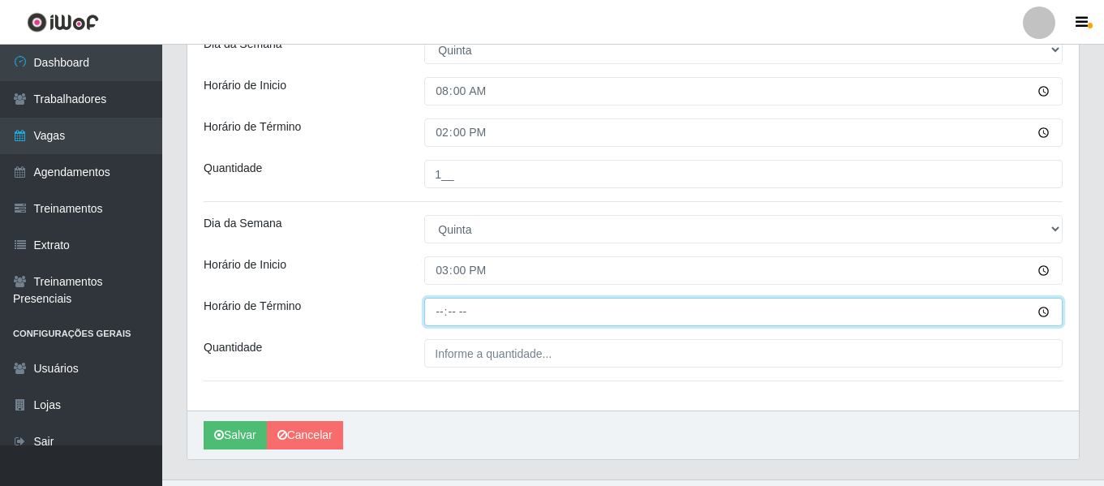
click at [441, 323] on input "Horário de Término" at bounding box center [743, 312] width 638 height 28
type input "21:00"
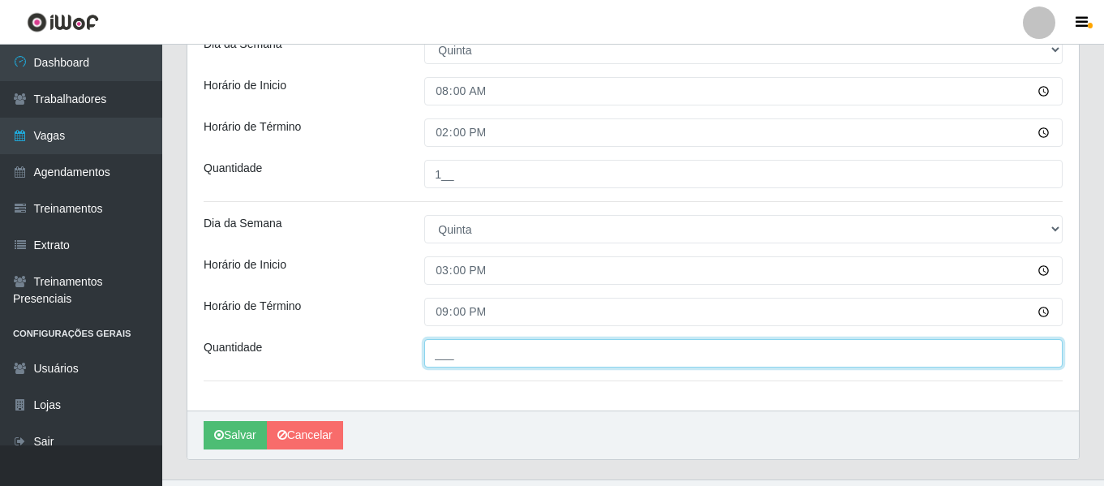
click at [478, 347] on input "___" at bounding box center [743, 353] width 638 height 28
type input "2__"
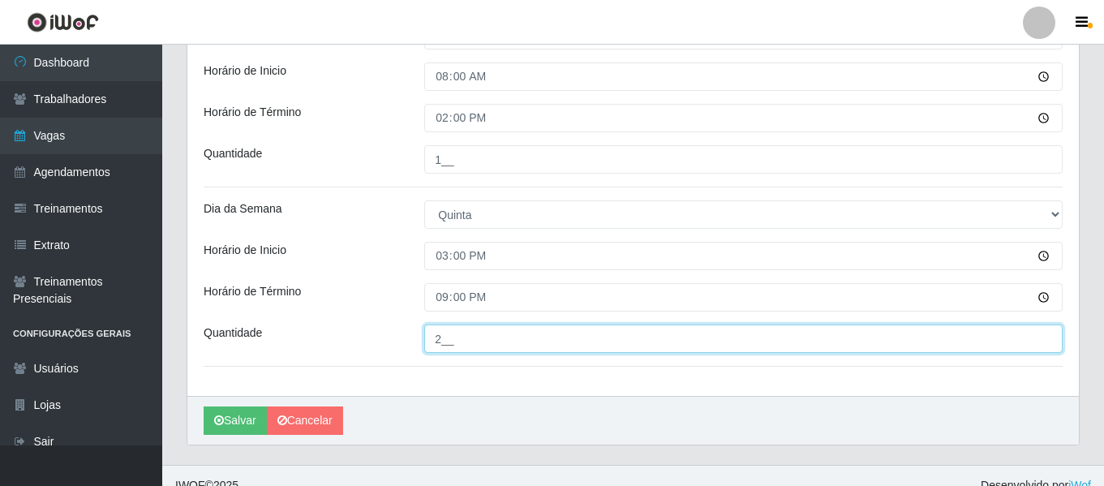
scroll to position [406, 0]
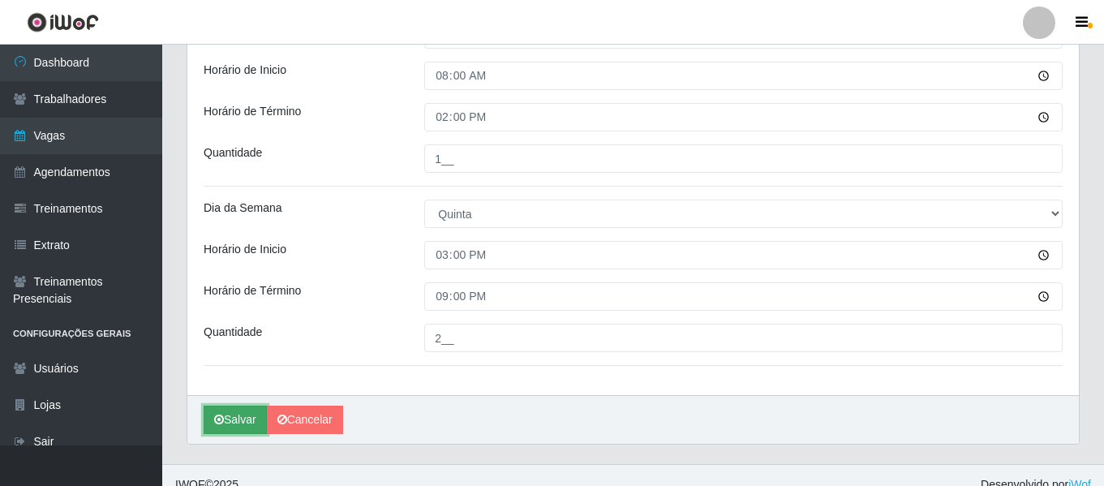
click at [206, 426] on button "Salvar" at bounding box center [235, 420] width 63 height 28
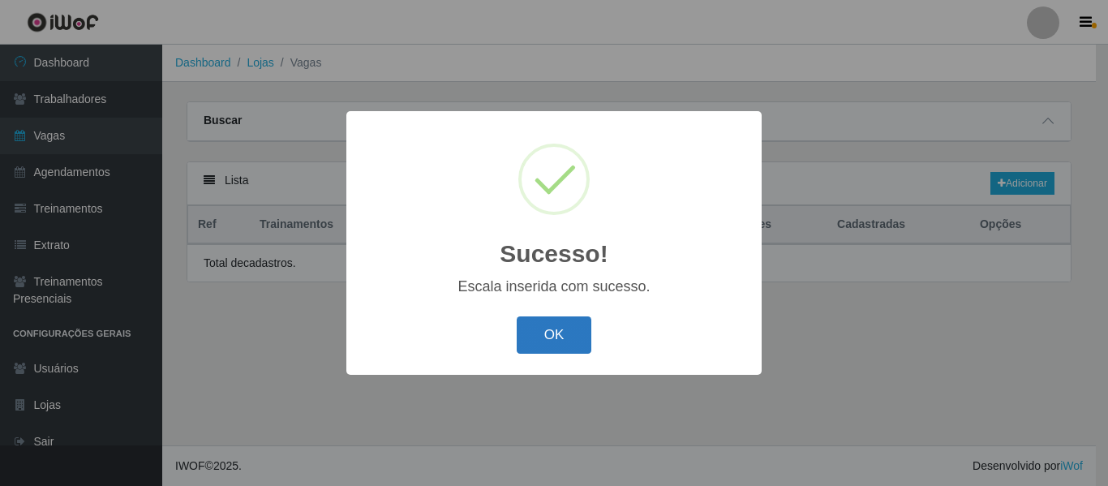
click at [536, 344] on button "OK" at bounding box center [554, 335] width 75 height 38
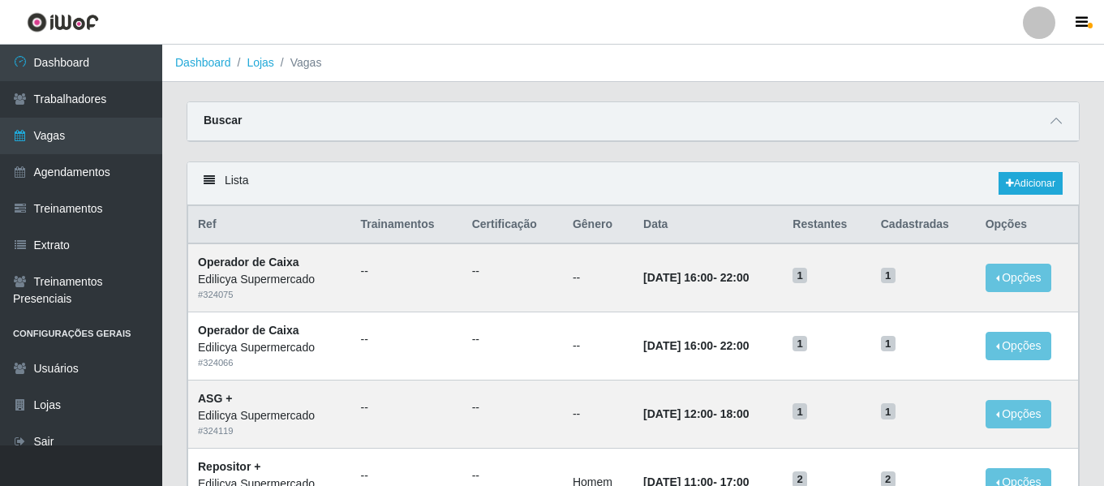
click at [1043, 128] on div "Buscar" at bounding box center [632, 121] width 891 height 39
click at [1052, 121] on icon at bounding box center [1055, 120] width 11 height 11
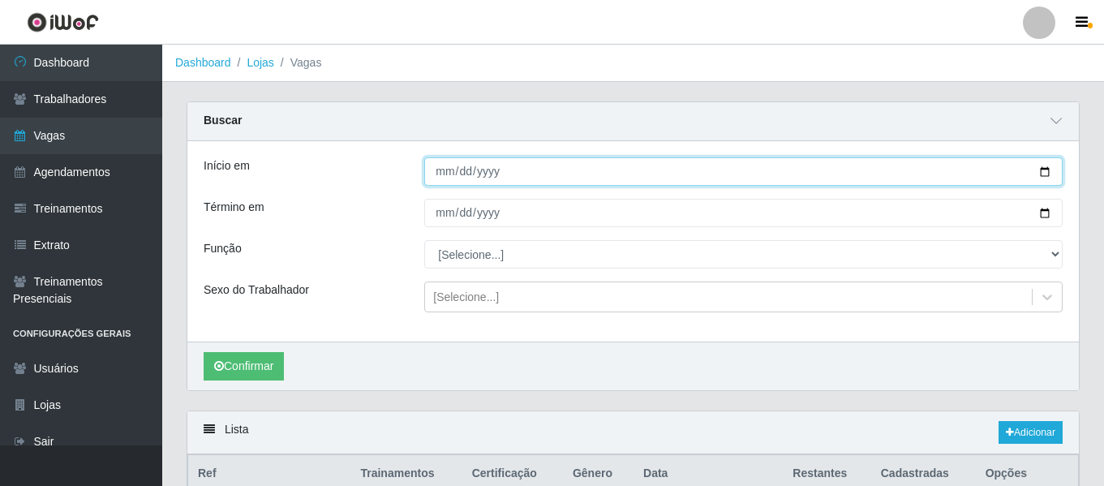
click at [431, 179] on input "Início em" at bounding box center [743, 171] width 638 height 28
type input "0205-08-14"
type input "[DATE]"
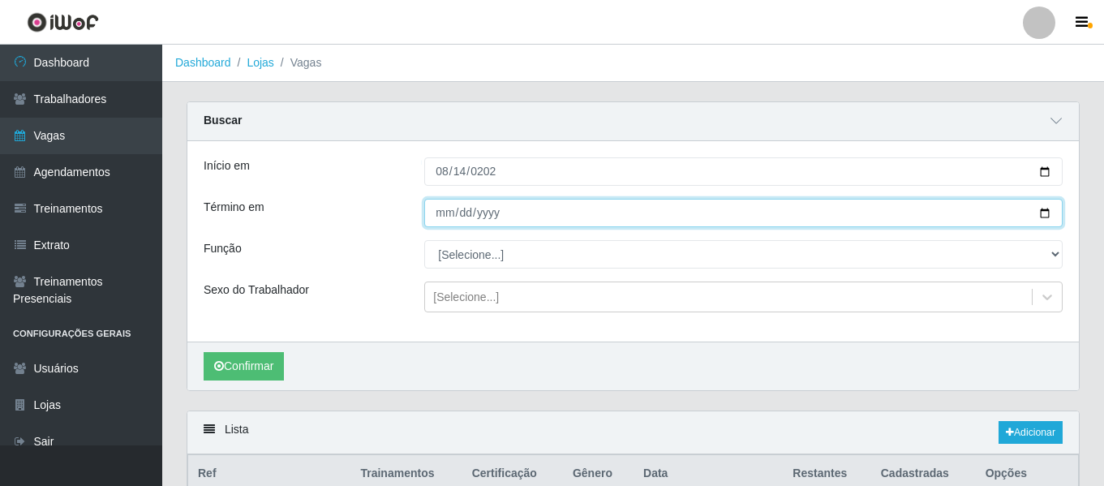
click at [438, 211] on input "Término em" at bounding box center [743, 213] width 638 height 28
type input "[DATE]"
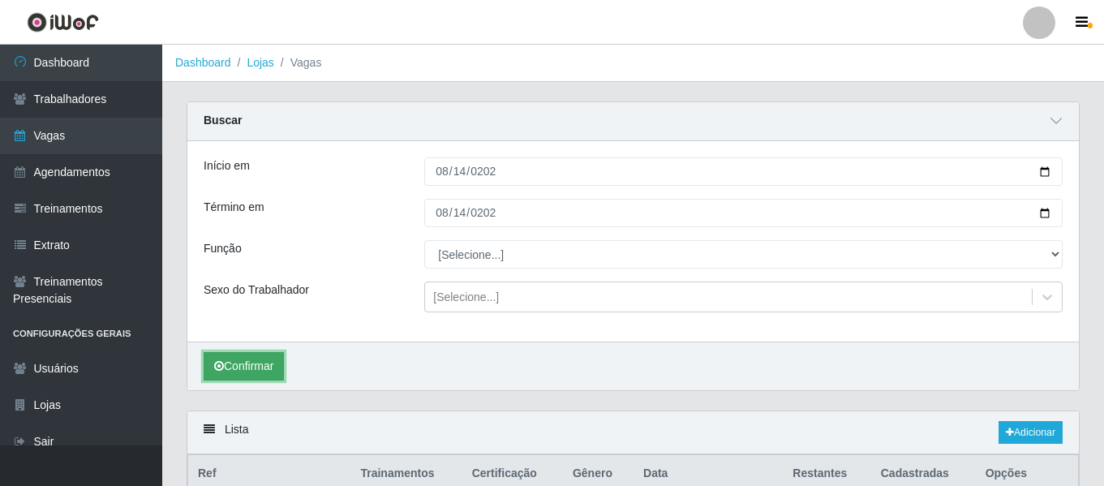
click at [252, 363] on button "Confirmar" at bounding box center [244, 366] width 80 height 28
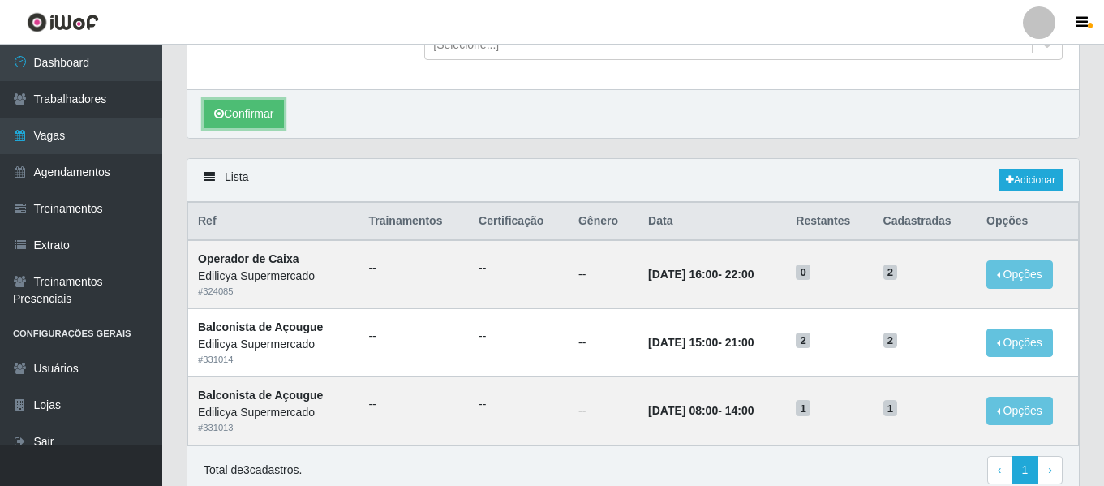
scroll to position [322, 0]
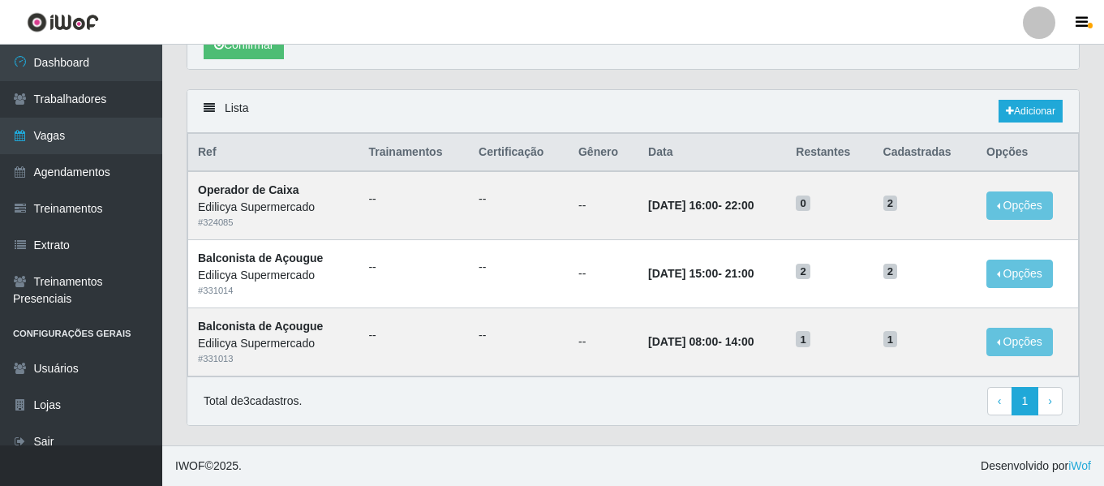
click at [1015, 15] on link at bounding box center [1039, 22] width 49 height 32
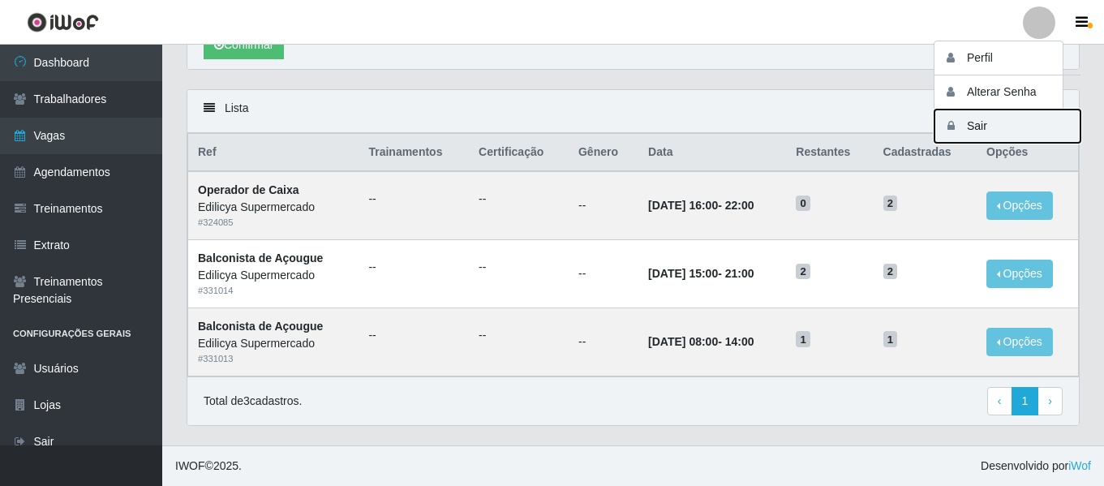
click at [989, 124] on button "Sair" at bounding box center [1007, 125] width 146 height 33
